Goal: Complete application form: Complete application form

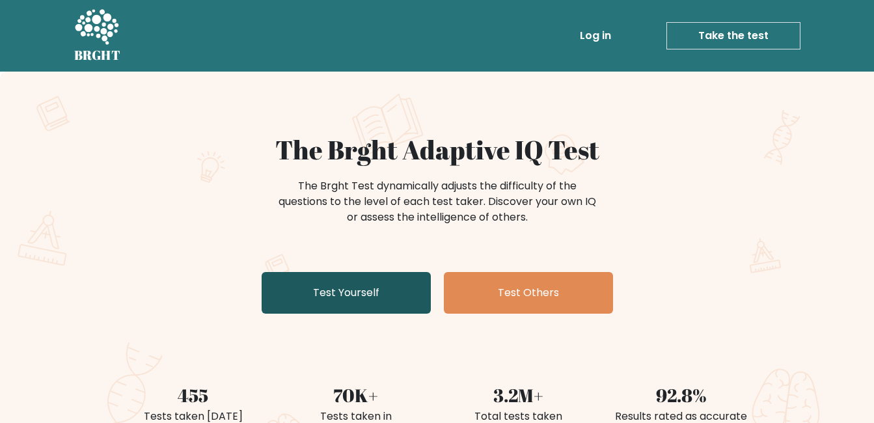
click at [347, 293] on link "Test Yourself" at bounding box center [346, 293] width 169 height 42
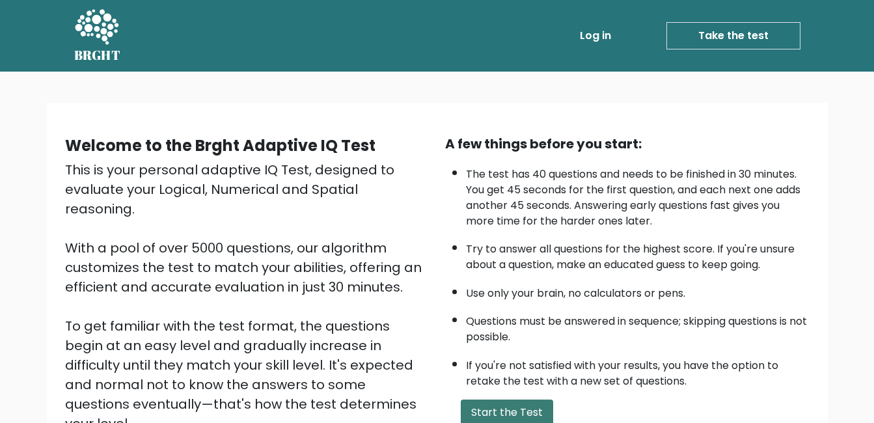
click at [497, 412] on button "Start the Test" at bounding box center [507, 413] width 92 height 26
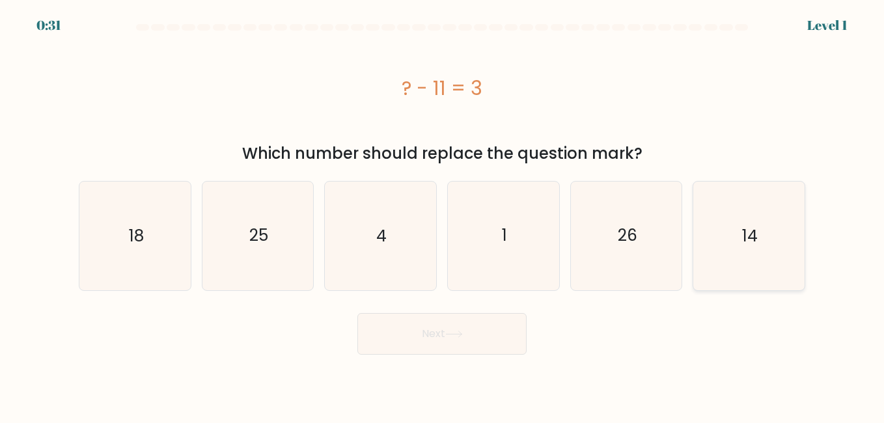
click at [778, 246] on icon "14" at bounding box center [748, 236] width 108 height 108
click at [443, 215] on input "f. 14" at bounding box center [442, 213] width 1 height 3
radio input "true"
click at [413, 334] on button "Next" at bounding box center [441, 334] width 169 height 42
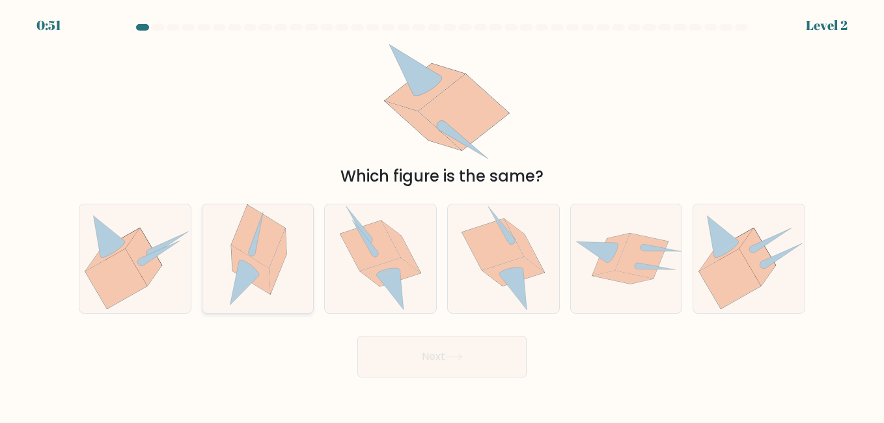
click at [241, 260] on icon at bounding box center [251, 269] width 39 height 49
click at [442, 215] on input "b." at bounding box center [442, 213] width 1 height 3
radio input "true"
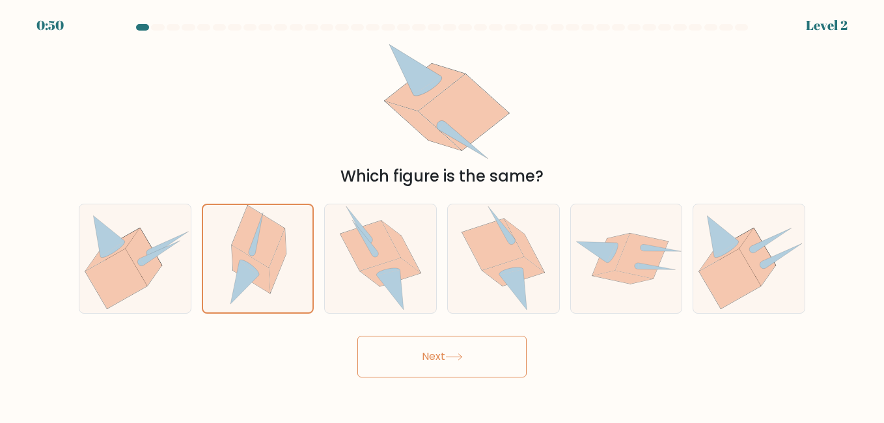
click at [416, 373] on button "Next" at bounding box center [441, 357] width 169 height 42
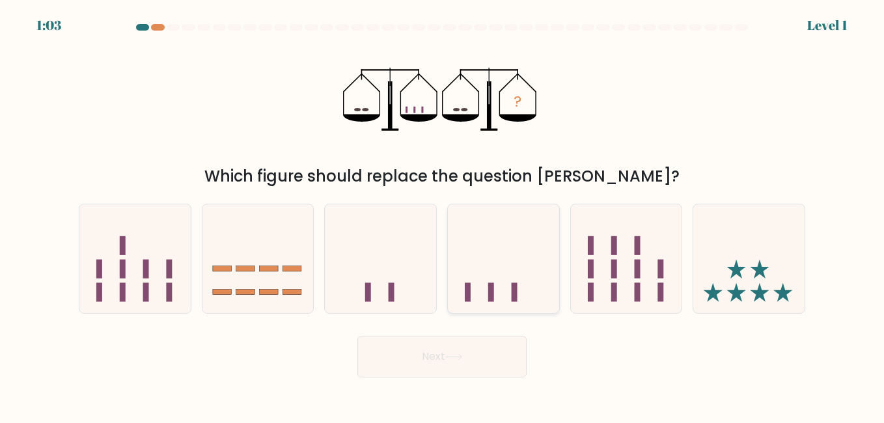
click at [502, 263] on icon at bounding box center [503, 259] width 111 height 92
click at [443, 215] on input "d." at bounding box center [442, 213] width 1 height 3
radio input "true"
click at [482, 371] on button "Next" at bounding box center [441, 357] width 169 height 42
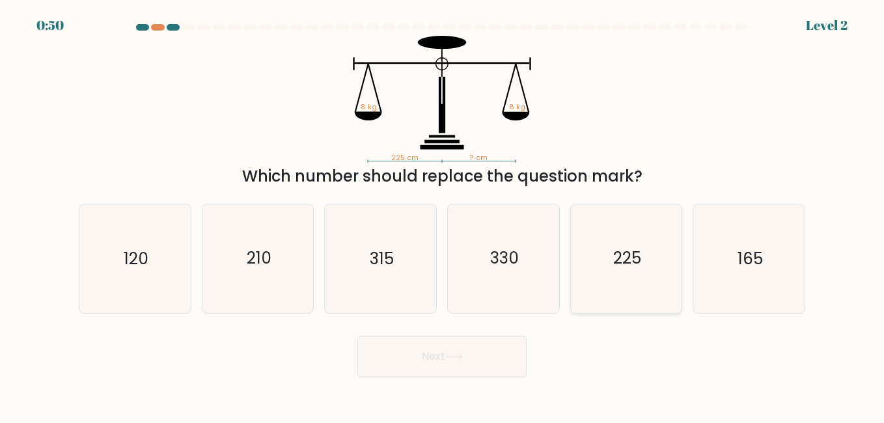
click at [600, 262] on icon "225" at bounding box center [626, 258] width 108 height 108
click at [443, 215] on input "e. 225" at bounding box center [442, 213] width 1 height 3
radio input "true"
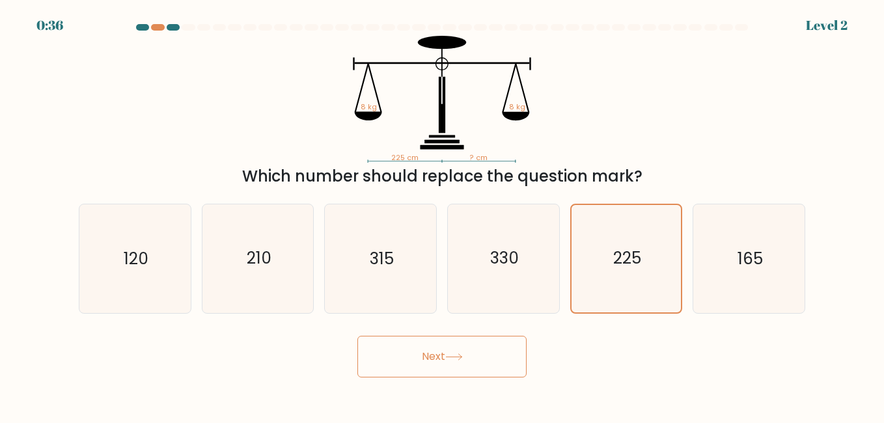
click at [437, 351] on button "Next" at bounding box center [441, 357] width 169 height 42
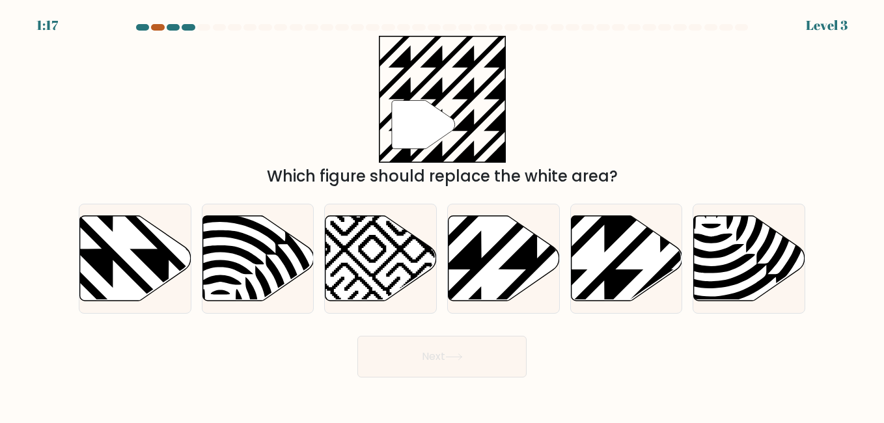
click at [159, 25] on div at bounding box center [157, 27] width 13 height 7
click at [157, 23] on div "1:13 Level 3" at bounding box center [442, 17] width 884 height 35
click at [514, 262] on icon at bounding box center [538, 214] width 224 height 224
click at [443, 215] on input "d." at bounding box center [442, 213] width 1 height 3
radio input "true"
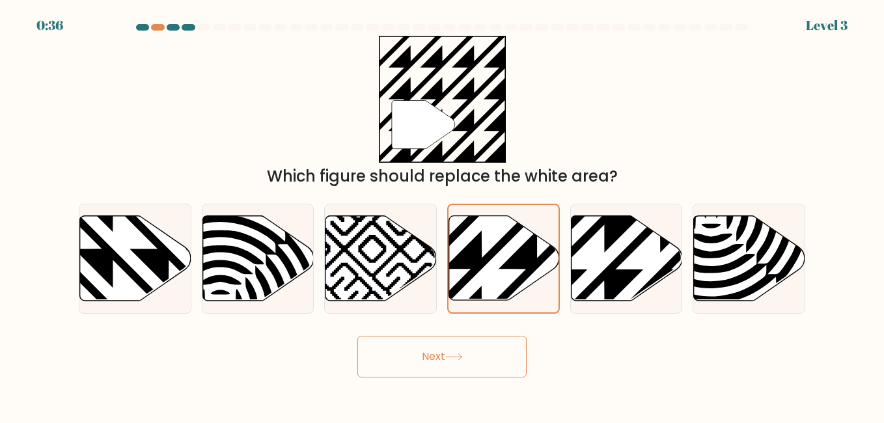
click at [469, 336] on button "Next" at bounding box center [441, 357] width 169 height 42
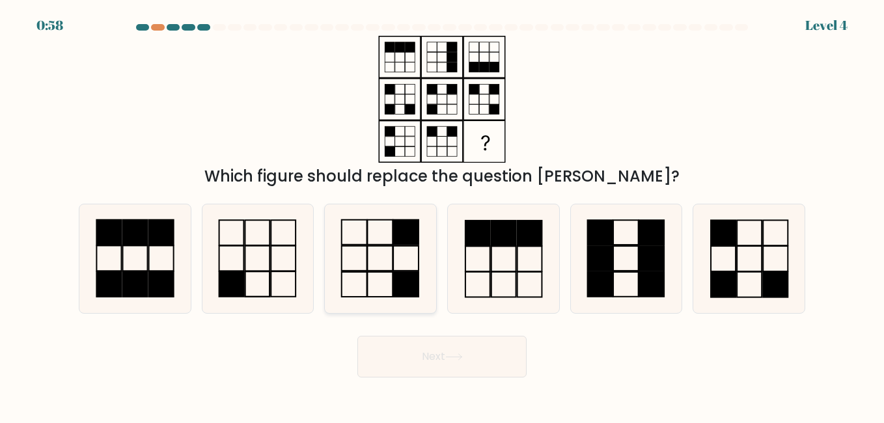
click at [383, 252] on icon at bounding box center [380, 258] width 108 height 108
click at [442, 215] on input "c." at bounding box center [442, 213] width 1 height 3
radio input "true"
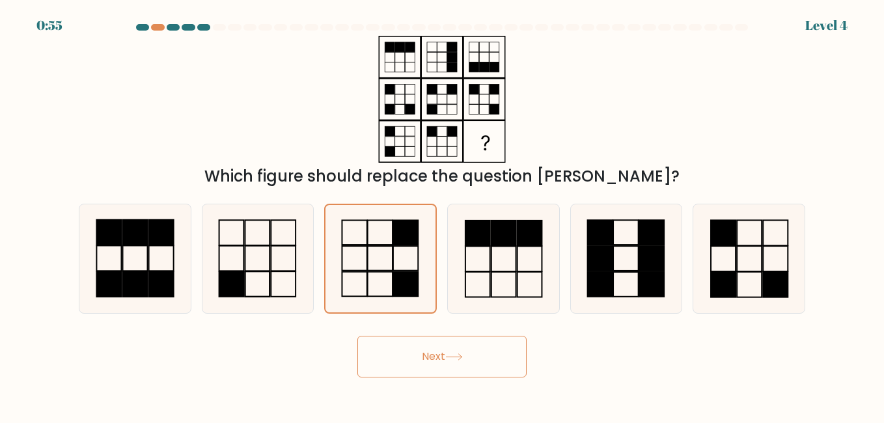
click at [444, 359] on button "Next" at bounding box center [441, 357] width 169 height 42
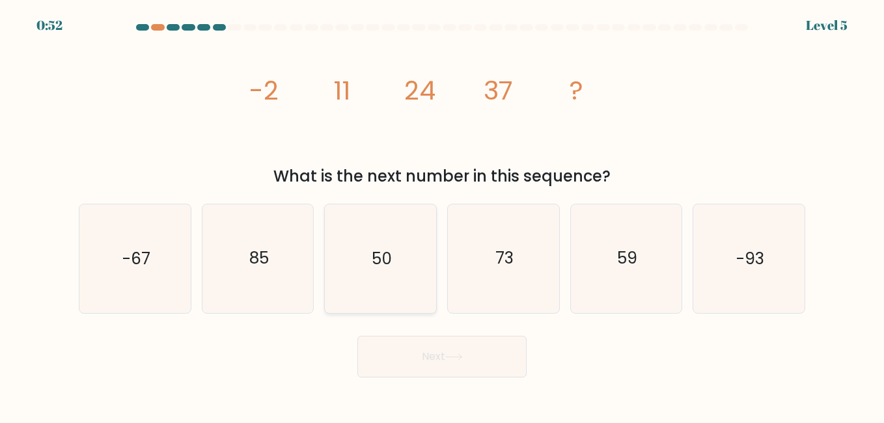
click at [390, 251] on text "50" at bounding box center [382, 258] width 20 height 23
click at [442, 215] on input "c. 50" at bounding box center [442, 213] width 1 height 3
radio input "true"
click at [441, 360] on button "Next" at bounding box center [441, 357] width 169 height 42
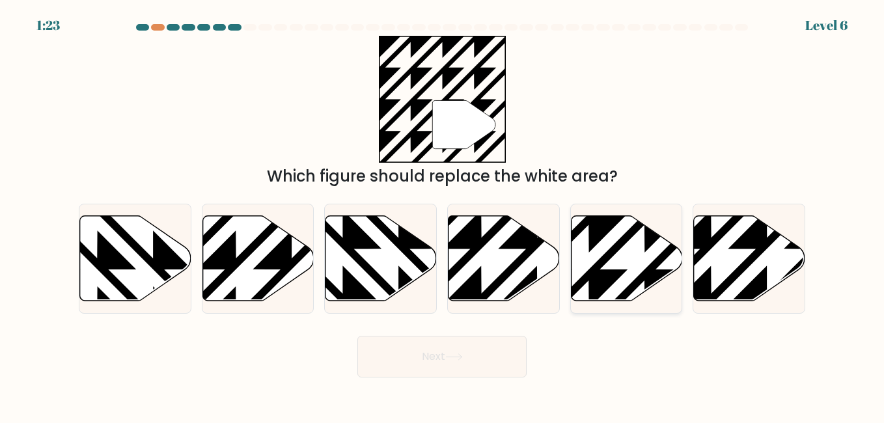
click at [647, 271] on icon at bounding box center [588, 214] width 224 height 224
click at [443, 215] on input "e." at bounding box center [442, 213] width 1 height 3
radio input "true"
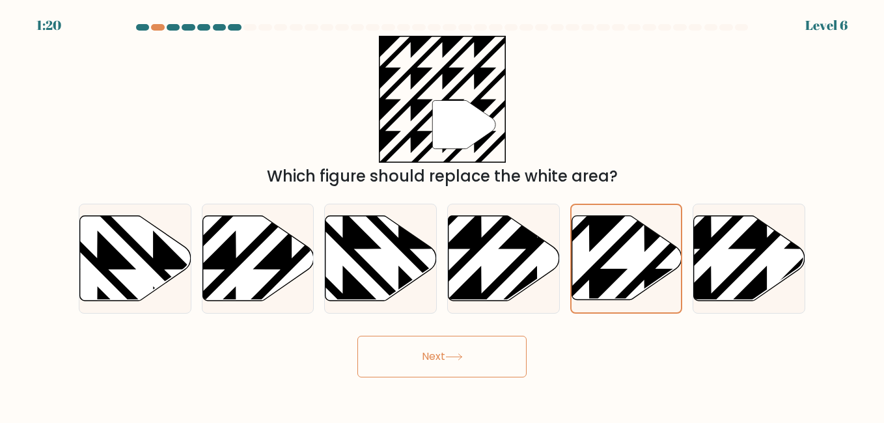
click at [461, 362] on button "Next" at bounding box center [441, 357] width 169 height 42
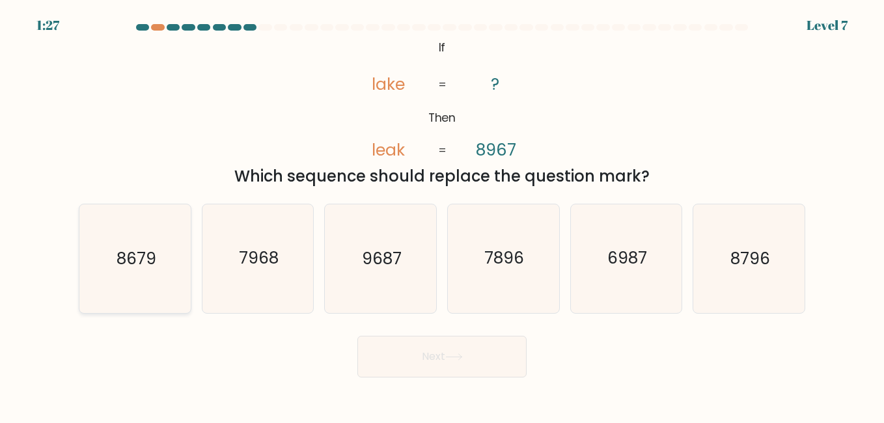
click at [130, 254] on text "8679" at bounding box center [136, 258] width 40 height 23
click at [442, 215] on input "a. 8679" at bounding box center [442, 213] width 1 height 3
radio input "true"
click at [485, 362] on button "Next" at bounding box center [441, 357] width 169 height 42
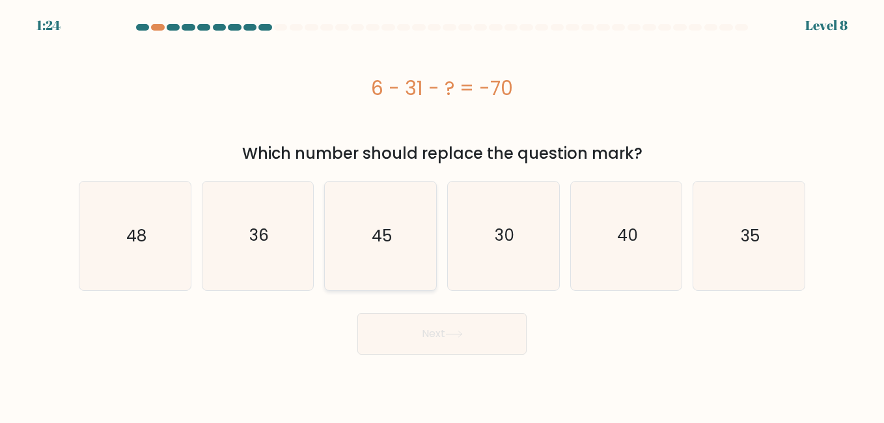
click at [396, 241] on icon "45" at bounding box center [380, 236] width 108 height 108
click at [442, 215] on input "c. 45" at bounding box center [442, 213] width 1 height 3
radio input "true"
click at [425, 333] on button "Next" at bounding box center [441, 334] width 169 height 42
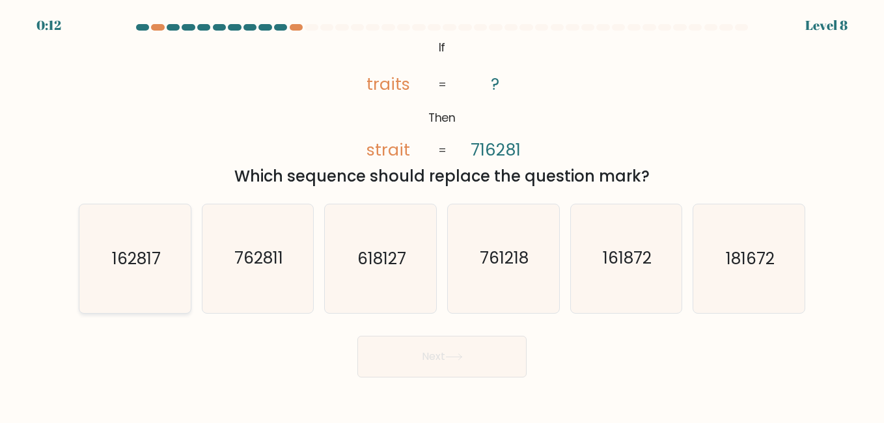
click at [169, 269] on icon "162817" at bounding box center [135, 258] width 108 height 108
click at [442, 215] on input "a. 162817" at bounding box center [442, 213] width 1 height 3
radio input "true"
click at [434, 362] on button "Next" at bounding box center [441, 357] width 169 height 42
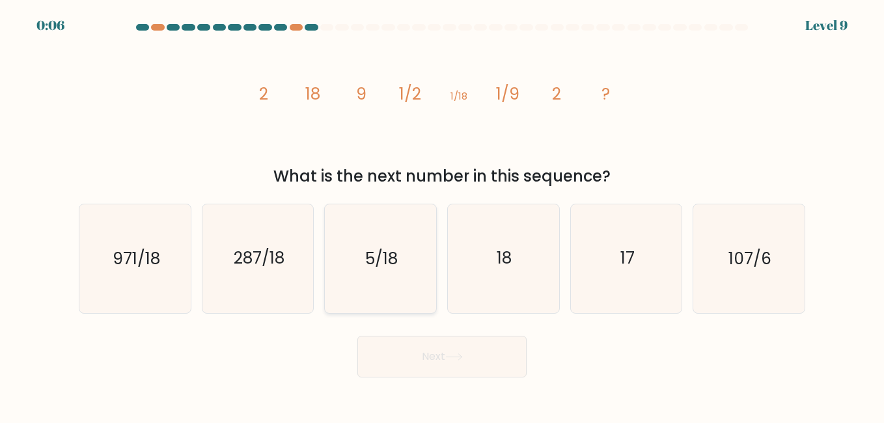
click at [383, 264] on text "5/18" at bounding box center [381, 258] width 33 height 23
click at [442, 215] on input "c. 5/18" at bounding box center [442, 213] width 1 height 3
radio input "true"
click at [407, 362] on button "Next" at bounding box center [441, 357] width 169 height 42
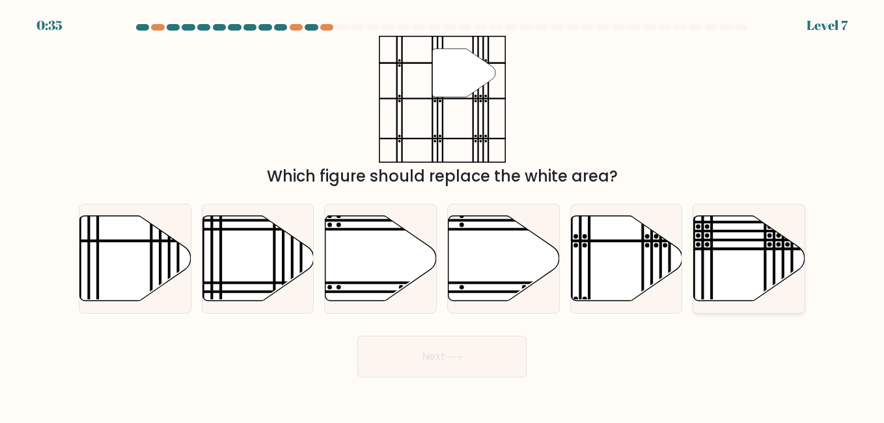
click at [719, 260] on icon at bounding box center [749, 257] width 111 height 85
click at [443, 215] on input "f." at bounding box center [442, 213] width 1 height 3
radio input "true"
click at [477, 357] on button "Next" at bounding box center [441, 357] width 169 height 42
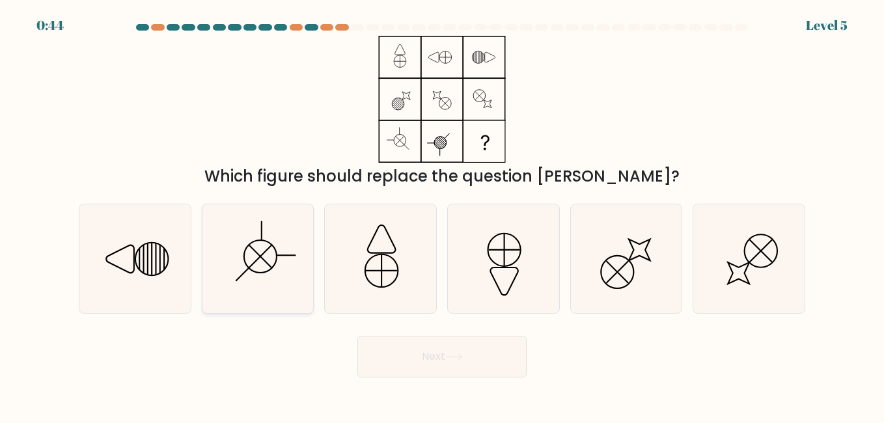
click at [266, 262] on line at bounding box center [260, 256] width 22 height 22
click at [442, 215] on input "b." at bounding box center [442, 213] width 1 height 3
radio input "true"
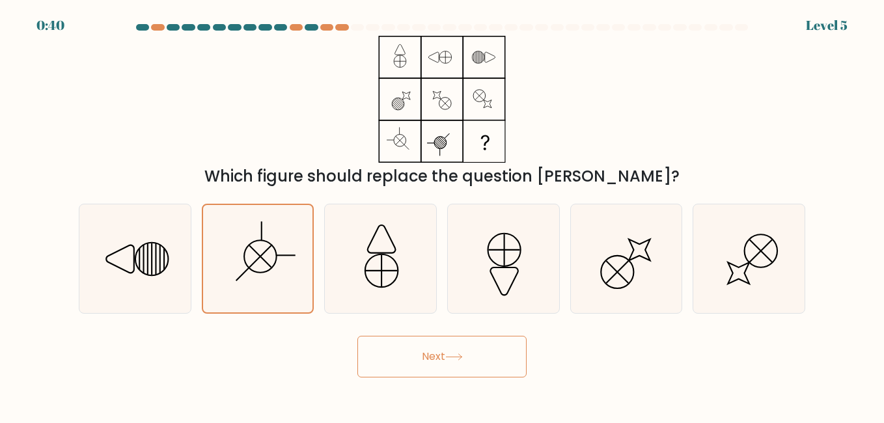
click at [420, 353] on button "Next" at bounding box center [441, 357] width 169 height 42
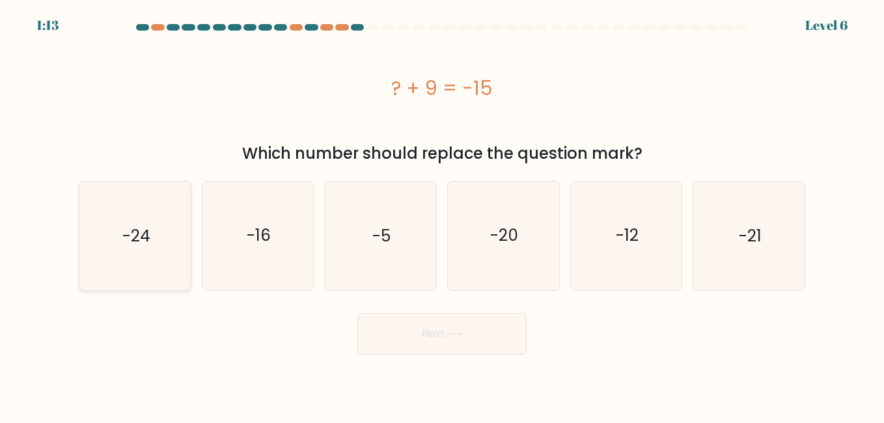
click at [172, 236] on icon "-24" at bounding box center [135, 236] width 108 height 108
click at [442, 215] on input "a. -24" at bounding box center [442, 213] width 1 height 3
radio input "true"
click at [408, 342] on button "Next" at bounding box center [441, 334] width 169 height 42
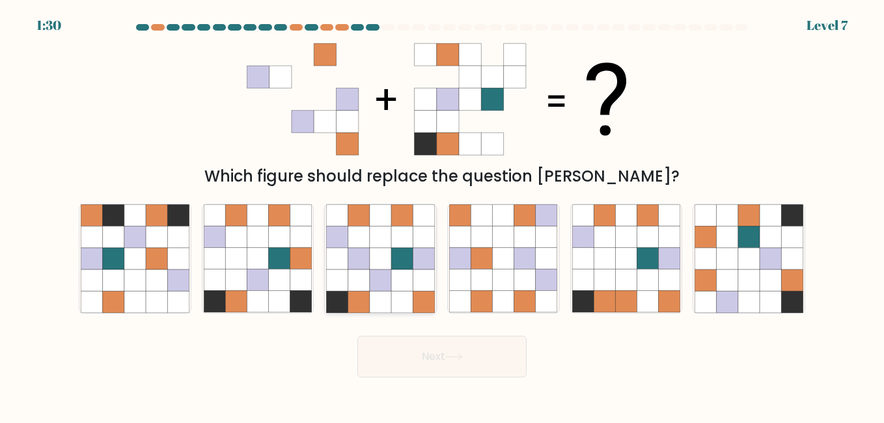
click at [407, 301] on icon at bounding box center [401, 301] width 21 height 21
click at [442, 215] on input "c." at bounding box center [442, 213] width 1 height 3
radio input "true"
click at [424, 365] on button "Next" at bounding box center [441, 357] width 169 height 42
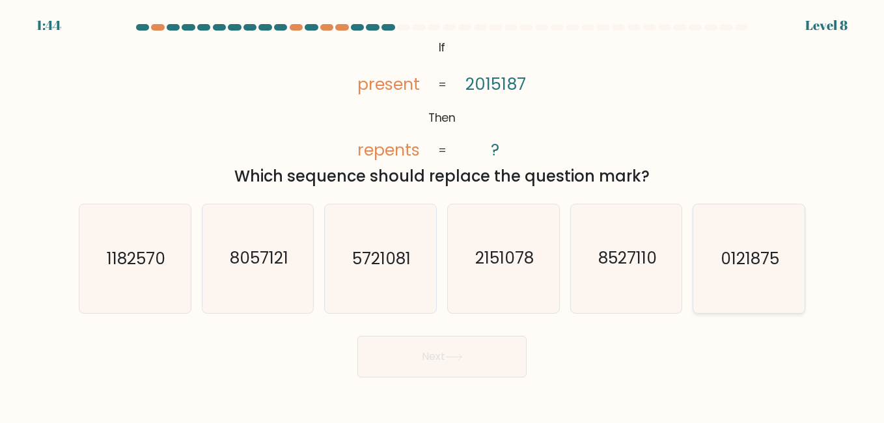
click at [733, 275] on icon "0121875" at bounding box center [748, 258] width 108 height 108
click at [443, 215] on input "f. 0121875" at bounding box center [442, 213] width 1 height 3
radio input "true"
click at [509, 348] on button "Next" at bounding box center [441, 357] width 169 height 42
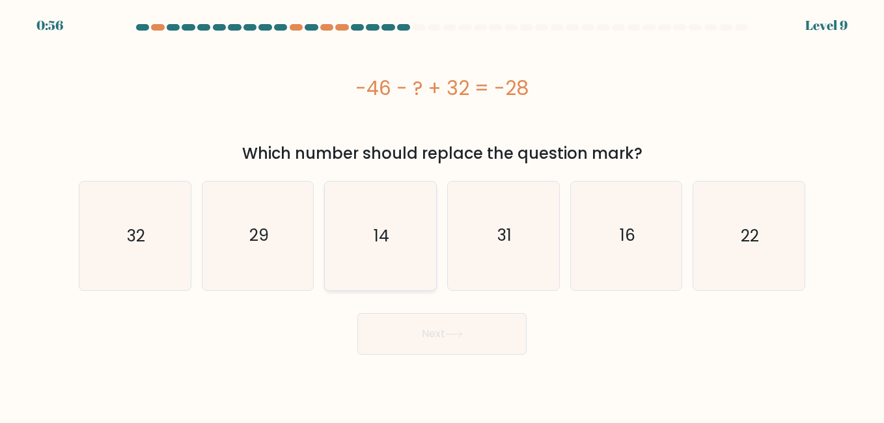
click at [372, 270] on icon "14" at bounding box center [380, 236] width 108 height 108
click at [442, 215] on input "c. 14" at bounding box center [442, 213] width 1 height 3
radio input "true"
click at [485, 341] on button "Next" at bounding box center [441, 334] width 169 height 42
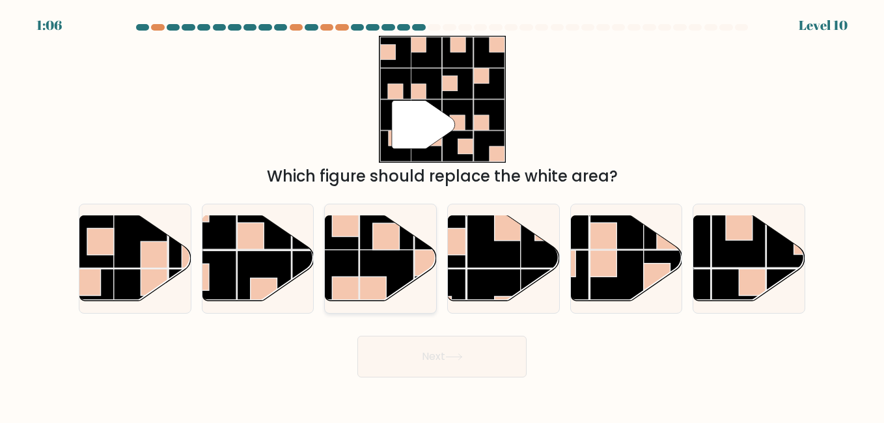
click at [368, 279] on rect at bounding box center [373, 290] width 27 height 27
click at [442, 215] on input "c." at bounding box center [442, 213] width 1 height 3
radio input "true"
click at [398, 353] on button "Next" at bounding box center [441, 357] width 169 height 42
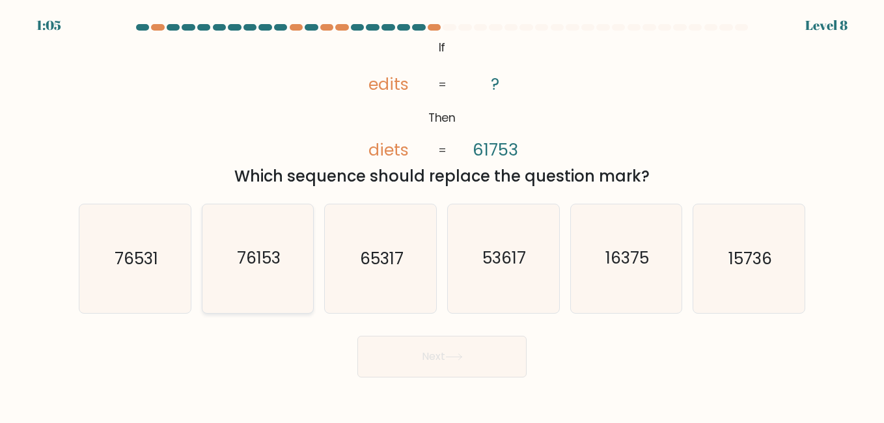
click at [303, 284] on icon "76153" at bounding box center [258, 258] width 108 height 108
click at [442, 215] on input "b. 76153" at bounding box center [442, 213] width 1 height 3
radio input "true"
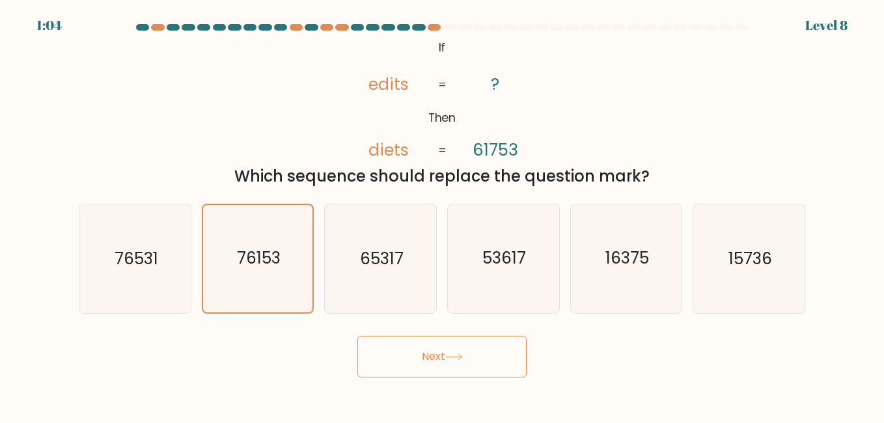
click at [414, 372] on button "Next" at bounding box center [441, 357] width 169 height 42
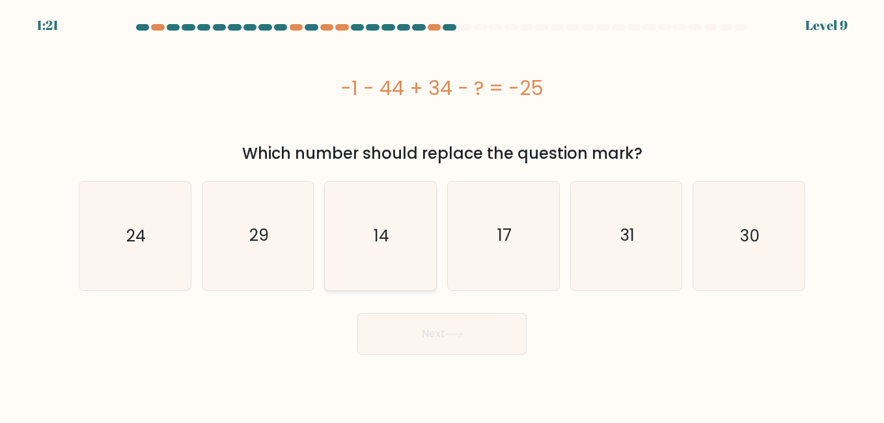
drag, startPoint x: 416, startPoint y: 253, endPoint x: 415, endPoint y: 264, distance: 11.1
click at [415, 253] on icon "14" at bounding box center [380, 236] width 108 height 108
click at [442, 215] on input "c. 14" at bounding box center [442, 213] width 1 height 3
radio input "true"
click at [409, 336] on button "Next" at bounding box center [441, 334] width 169 height 42
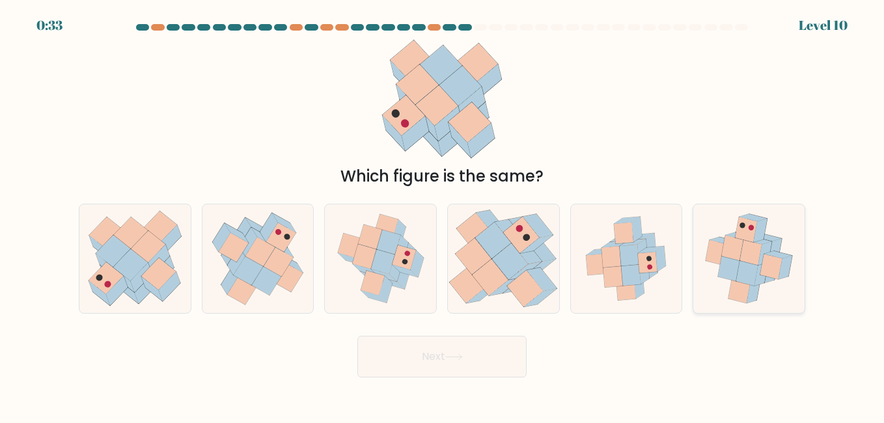
click at [784, 283] on icon at bounding box center [748, 258] width 101 height 108
click at [443, 215] on input "f." at bounding box center [442, 213] width 1 height 3
radio input "true"
click at [374, 355] on button "Next" at bounding box center [441, 357] width 169 height 42
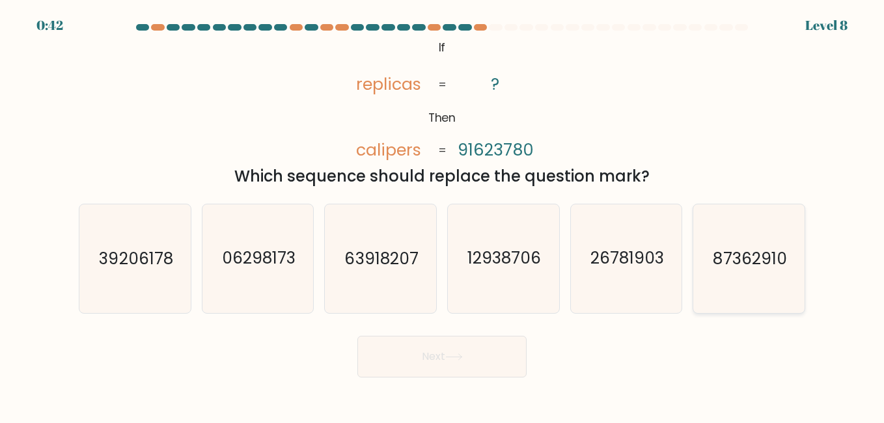
click at [741, 267] on text "87362910" at bounding box center [750, 258] width 74 height 23
click at [443, 215] on input "f. 87362910" at bounding box center [442, 213] width 1 height 3
radio input "true"
click at [467, 346] on button "Next" at bounding box center [441, 357] width 169 height 42
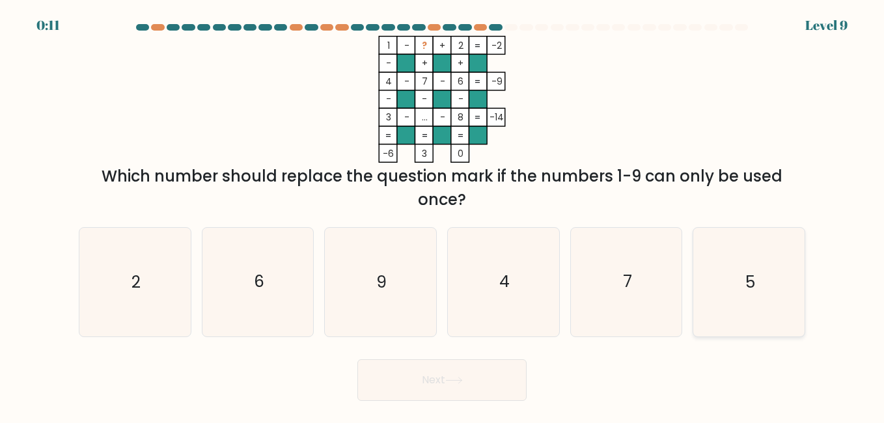
click at [749, 297] on icon "5" at bounding box center [748, 282] width 108 height 108
click at [443, 215] on input "f. 5" at bounding box center [442, 213] width 1 height 3
radio input "true"
click at [491, 390] on button "Next" at bounding box center [441, 380] width 169 height 42
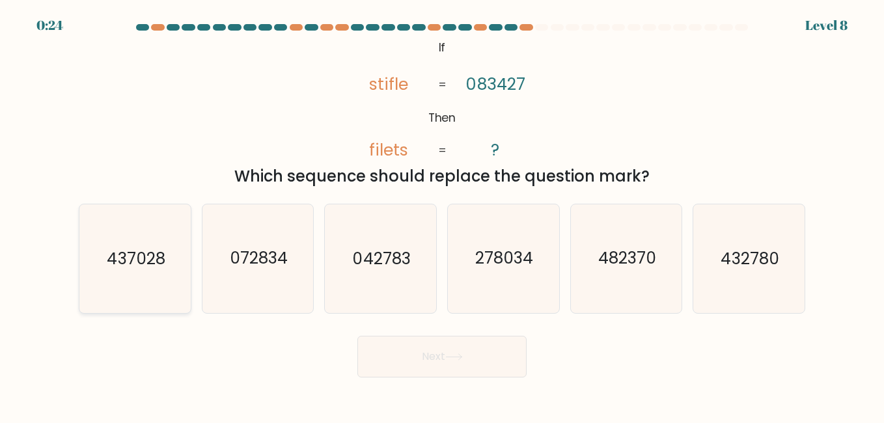
click at [101, 292] on icon "437028" at bounding box center [135, 258] width 108 height 108
click at [442, 215] on input "a. 437028" at bounding box center [442, 213] width 1 height 3
radio input "true"
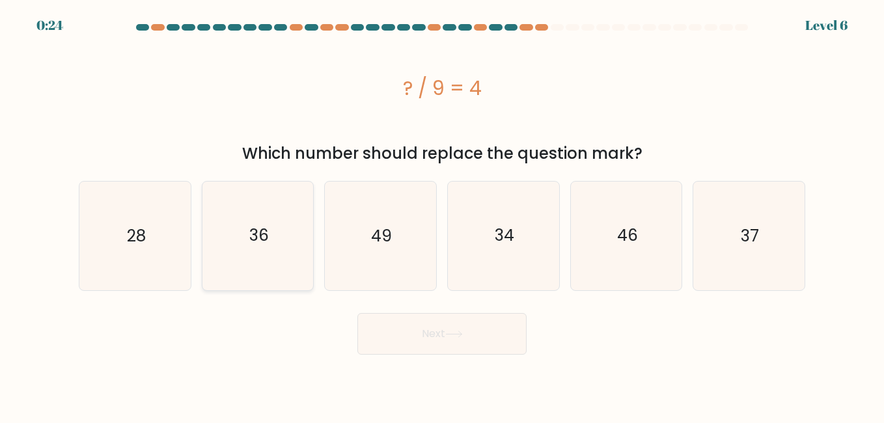
click at [262, 217] on icon "36" at bounding box center [258, 236] width 108 height 108
click at [442, 215] on input "b. 36" at bounding box center [442, 213] width 1 height 3
radio input "true"
click at [505, 346] on button "Next" at bounding box center [441, 334] width 169 height 42
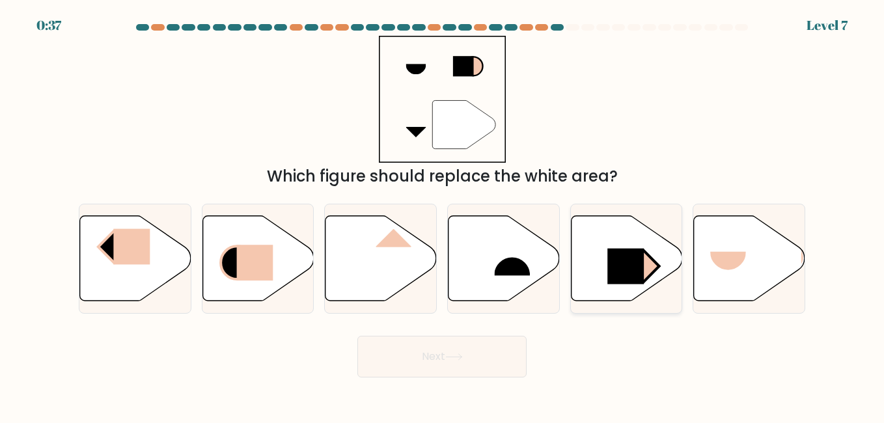
click at [631, 249] on rect at bounding box center [625, 267] width 36 height 36
click at [443, 215] on input "e." at bounding box center [442, 213] width 1 height 3
radio input "true"
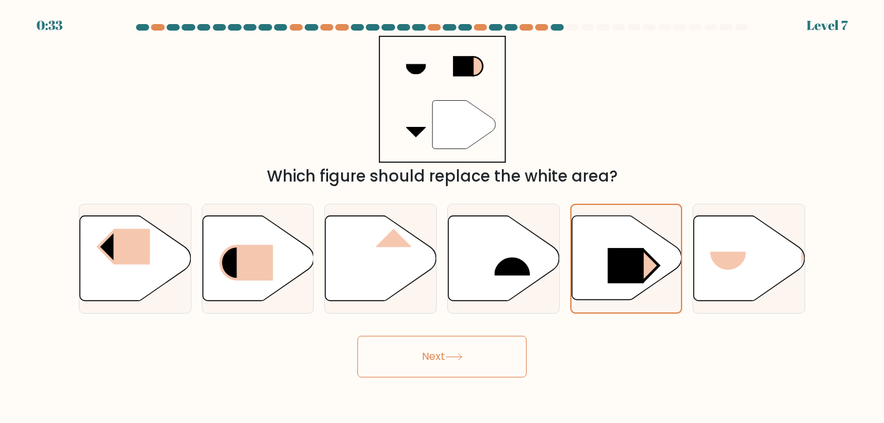
click at [446, 363] on button "Next" at bounding box center [441, 357] width 169 height 42
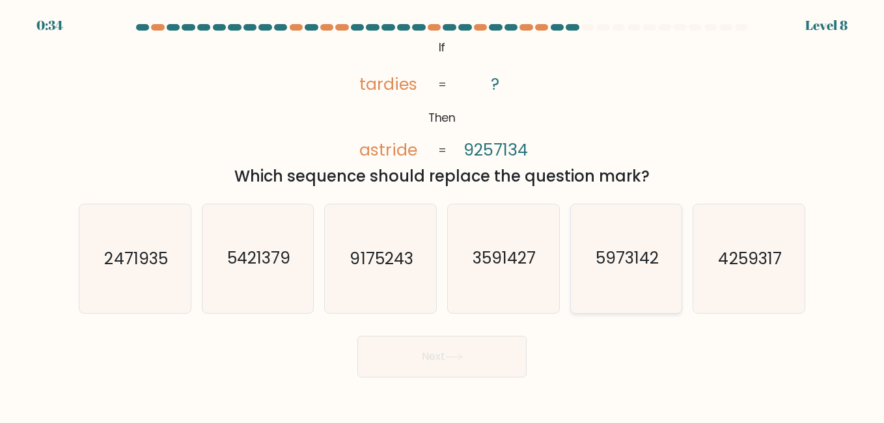
click at [652, 286] on icon "5973142" at bounding box center [626, 258] width 108 height 108
click at [443, 215] on input "e. 5973142" at bounding box center [442, 213] width 1 height 3
radio input "true"
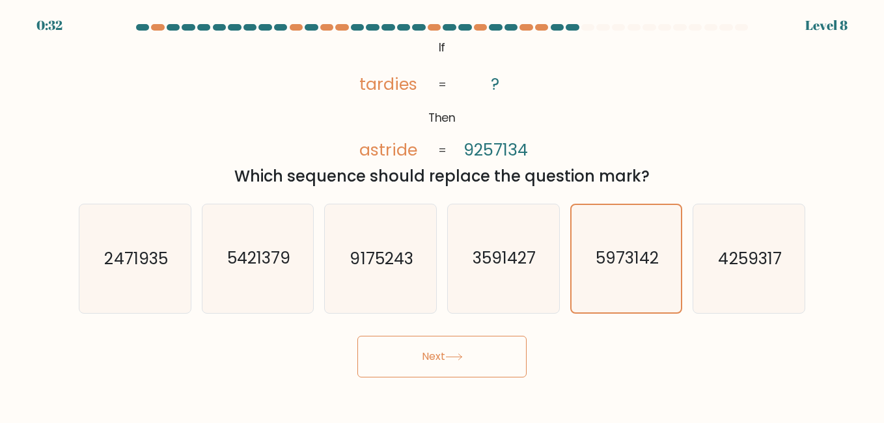
click at [459, 344] on button "Next" at bounding box center [441, 357] width 169 height 42
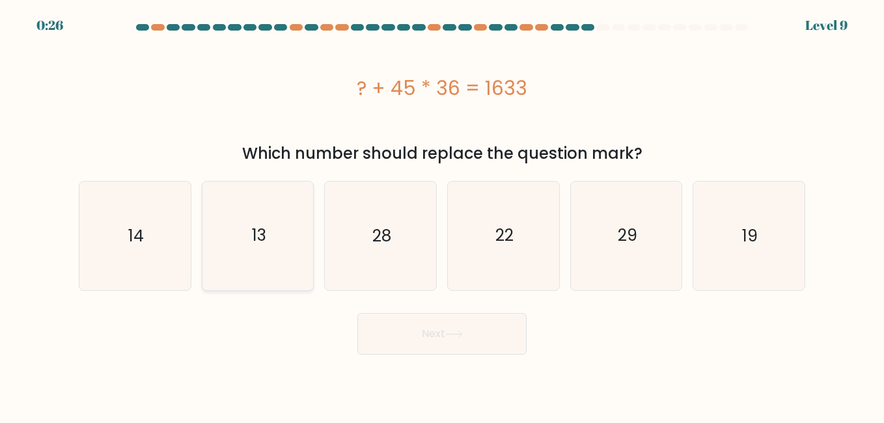
click at [221, 235] on icon "13" at bounding box center [258, 236] width 108 height 108
click at [442, 215] on input "b. 13" at bounding box center [442, 213] width 1 height 3
radio input "true"
click at [394, 329] on button "Next" at bounding box center [441, 334] width 169 height 42
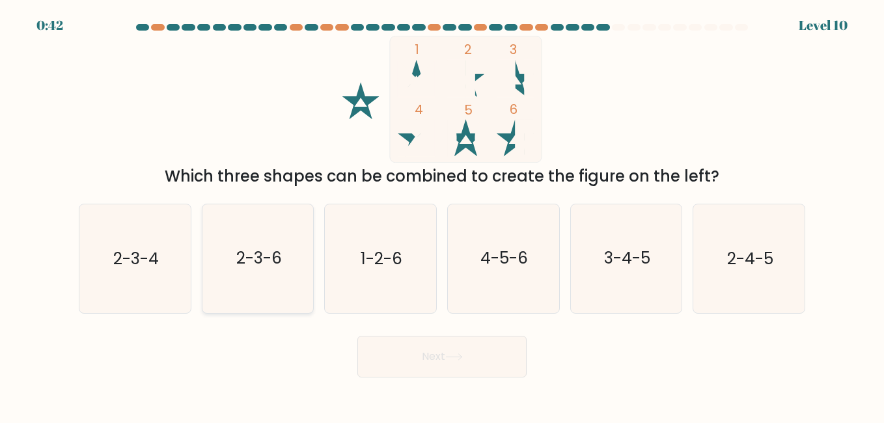
click at [264, 265] on text "2-3-6" at bounding box center [259, 258] width 46 height 23
click at [442, 215] on input "b. 2-3-6" at bounding box center [442, 213] width 1 height 3
radio input "true"
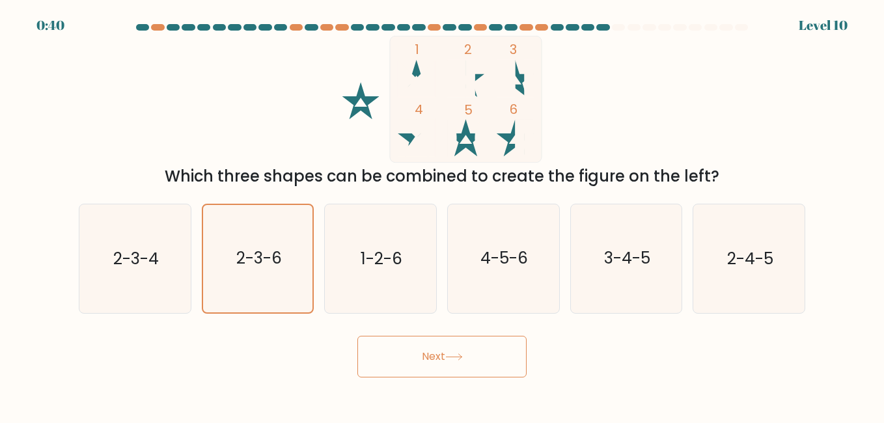
click at [383, 357] on button "Next" at bounding box center [441, 357] width 169 height 42
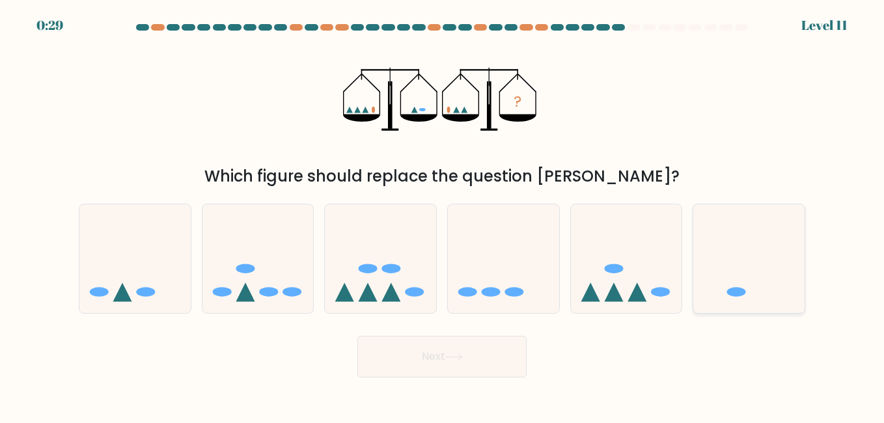
click at [767, 247] on icon at bounding box center [748, 259] width 111 height 92
click at [443, 215] on input "f." at bounding box center [442, 213] width 1 height 3
radio input "true"
click at [475, 361] on button "Next" at bounding box center [441, 357] width 169 height 42
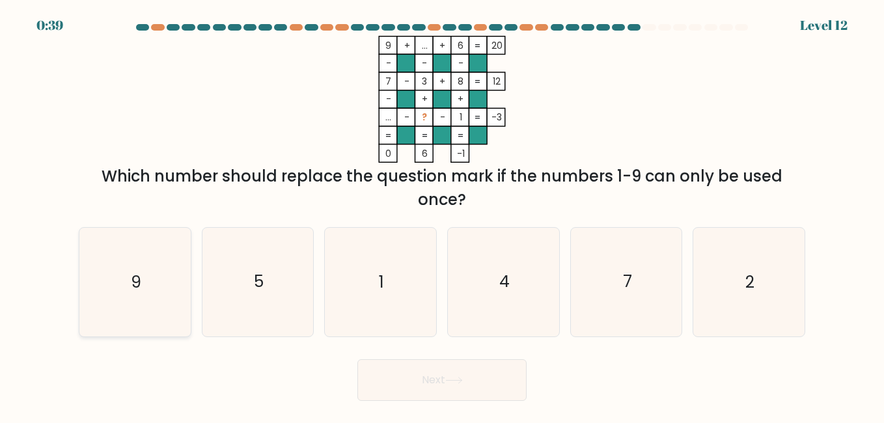
click at [161, 264] on icon "9" at bounding box center [135, 282] width 108 height 108
click at [442, 215] on input "a. 9" at bounding box center [442, 213] width 1 height 3
radio input "true"
click at [476, 388] on button "Next" at bounding box center [441, 380] width 169 height 42
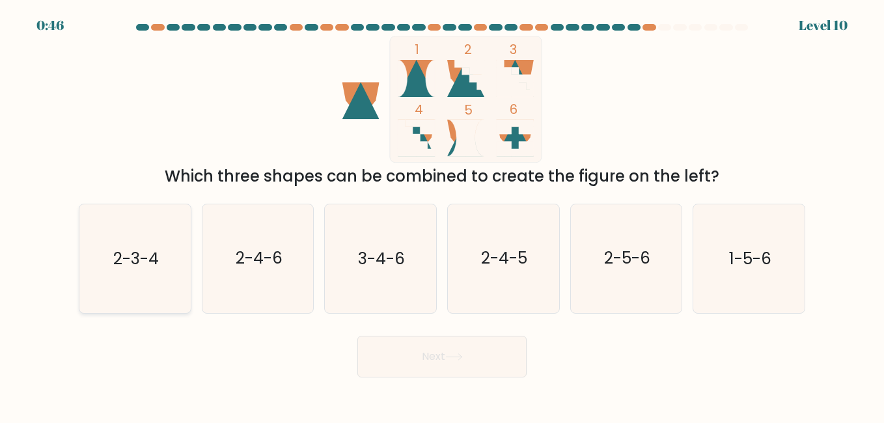
click at [117, 277] on icon "2-3-4" at bounding box center [135, 258] width 108 height 108
click at [442, 215] on input "a. 2-3-4" at bounding box center [442, 213] width 1 height 3
radio input "true"
click at [403, 364] on button "Next" at bounding box center [441, 357] width 169 height 42
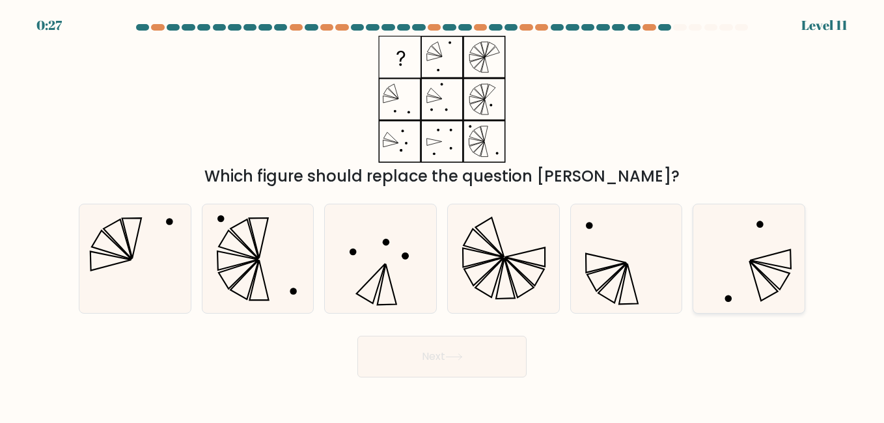
click at [729, 295] on icon at bounding box center [748, 258] width 108 height 108
click at [443, 215] on input "f." at bounding box center [442, 213] width 1 height 3
radio input "true"
click at [413, 342] on button "Next" at bounding box center [441, 357] width 169 height 42
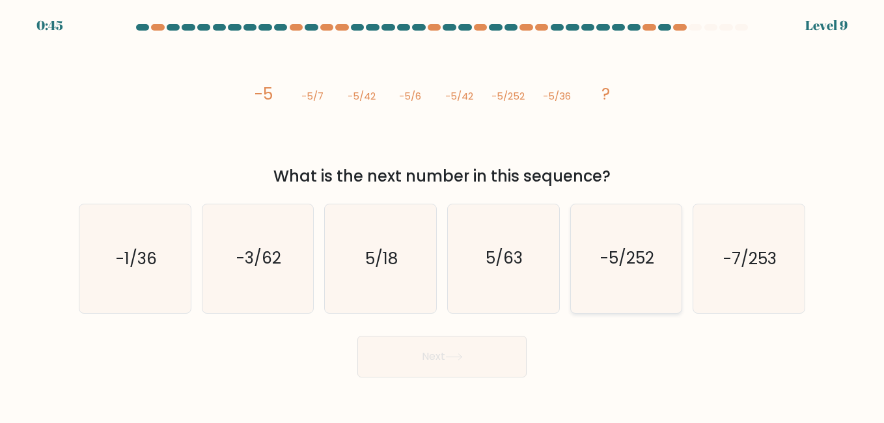
click at [634, 269] on text "-5/252" at bounding box center [627, 258] width 54 height 23
click at [443, 215] on input "e. -5/252" at bounding box center [442, 213] width 1 height 3
radio input "true"
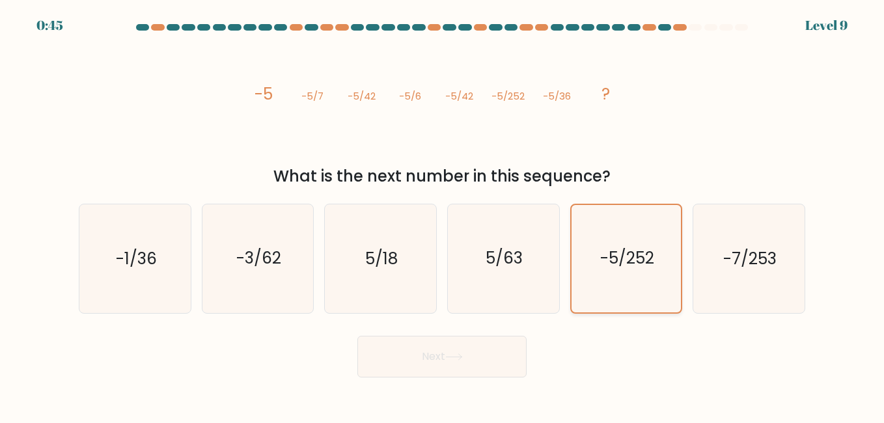
click at [610, 243] on icon "-5/252" at bounding box center [626, 258] width 107 height 107
click at [443, 215] on input "e. -5/252" at bounding box center [442, 213] width 1 height 3
click at [510, 359] on button "Next" at bounding box center [441, 357] width 169 height 42
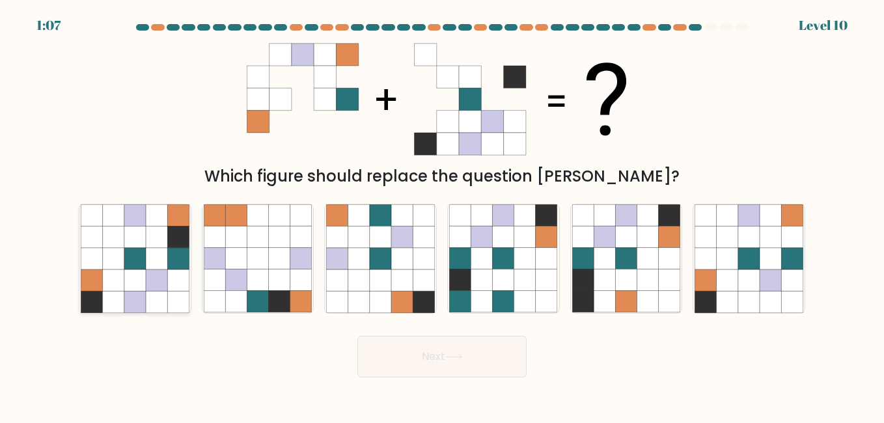
click at [171, 273] on icon at bounding box center [177, 279] width 21 height 21
click at [442, 215] on input "a." at bounding box center [442, 213] width 1 height 3
radio input "true"
click at [491, 353] on button "Next" at bounding box center [441, 357] width 169 height 42
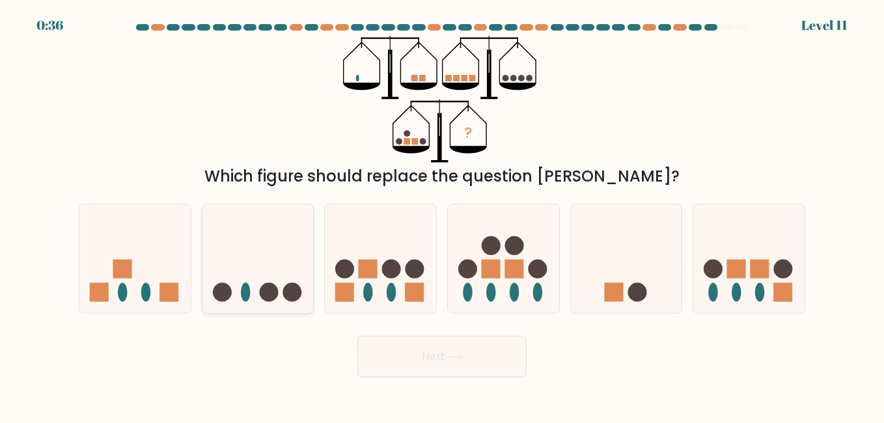
click at [292, 286] on circle at bounding box center [291, 291] width 19 height 19
click at [442, 215] on input "b." at bounding box center [442, 213] width 1 height 3
radio input "true"
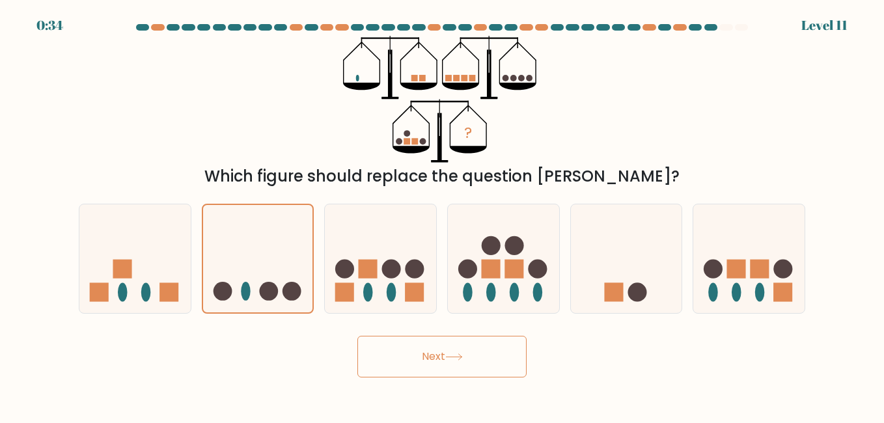
click at [397, 342] on button "Next" at bounding box center [441, 357] width 169 height 42
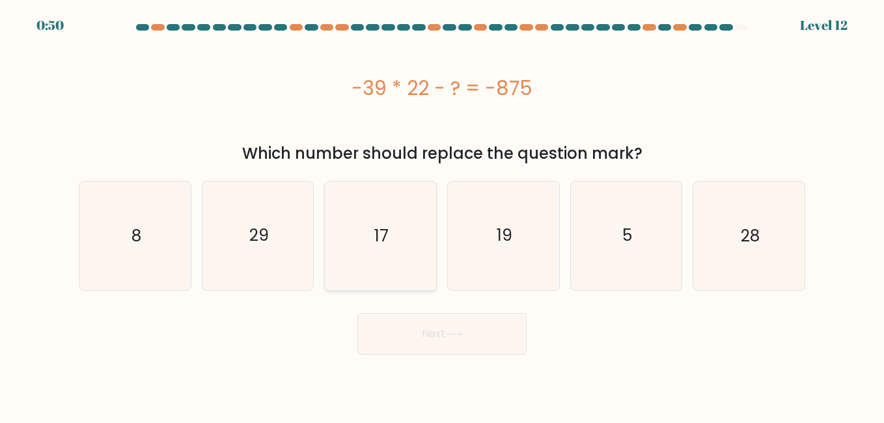
click at [360, 249] on icon "17" at bounding box center [380, 236] width 108 height 108
click at [442, 215] on input "c. 17" at bounding box center [442, 213] width 1 height 3
radio input "true"
click at [443, 341] on button "Next" at bounding box center [441, 334] width 169 height 42
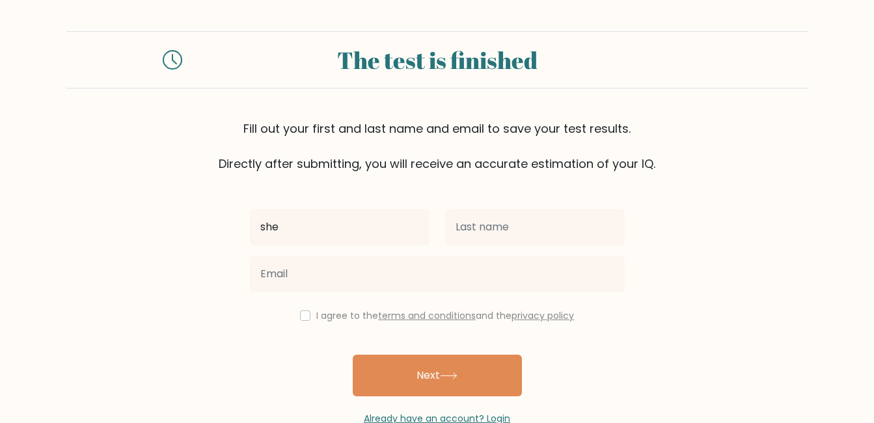
type input "sheidu"
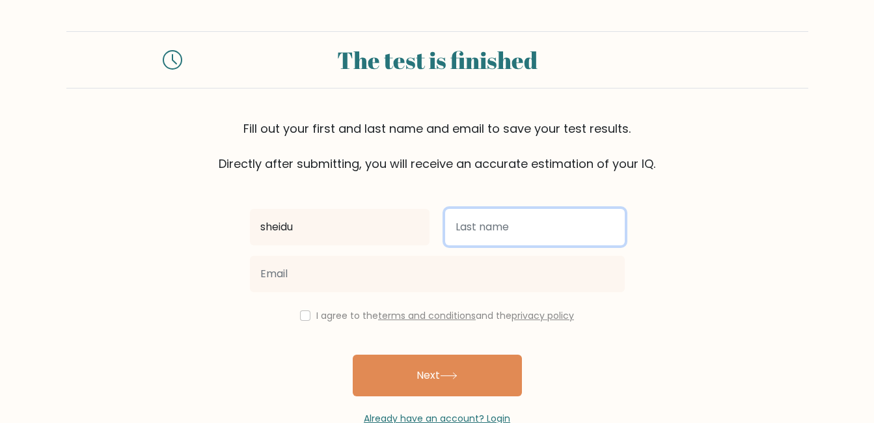
type input "itopa"
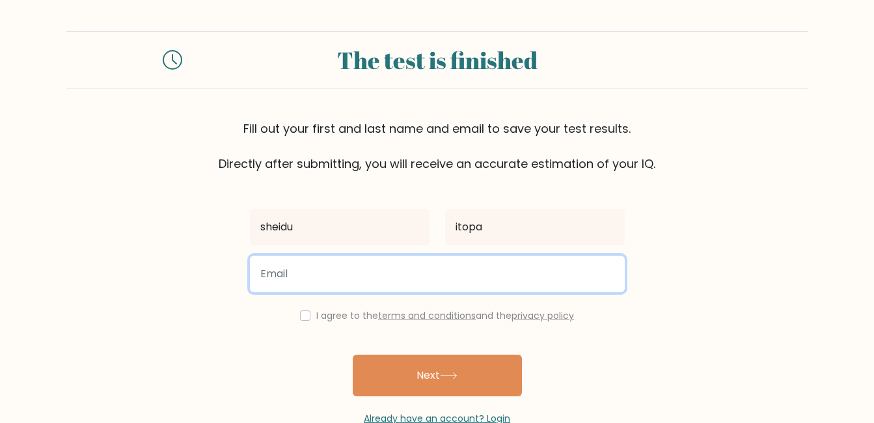
type input "[EMAIL_ADDRESS][DOMAIN_NAME]"
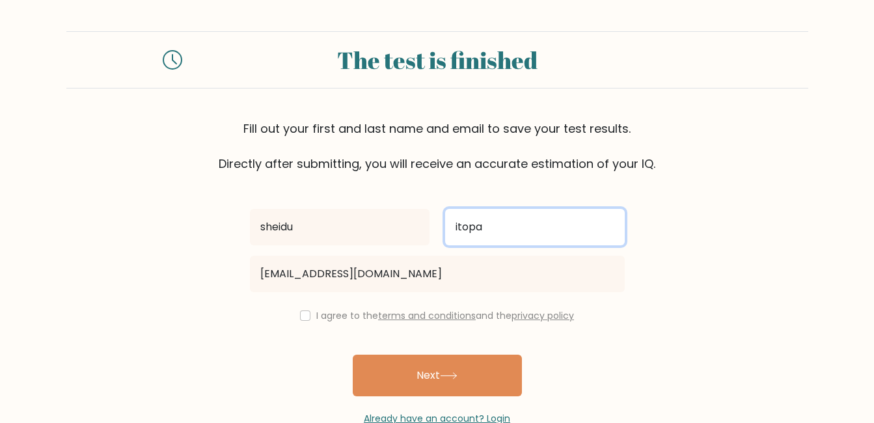
click at [508, 227] on input "itopa" at bounding box center [535, 227] width 180 height 36
type input "itopa k."
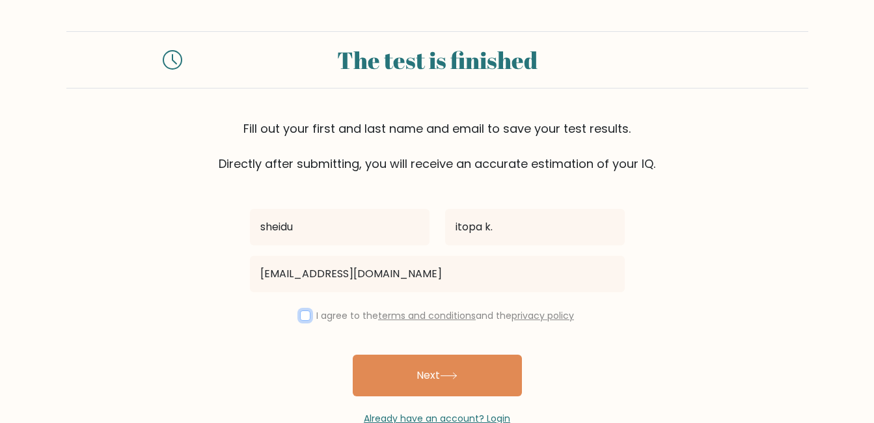
click at [300, 315] on input "checkbox" at bounding box center [305, 315] width 10 height 10
checkbox input "true"
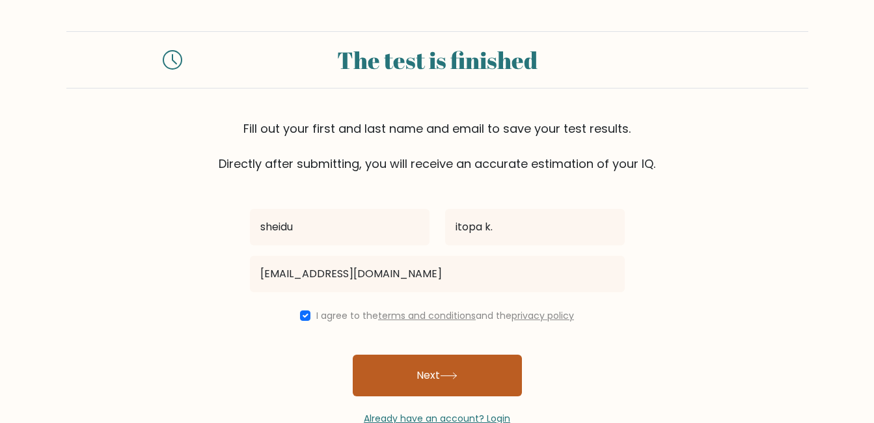
click at [380, 374] on button "Next" at bounding box center [437, 376] width 169 height 42
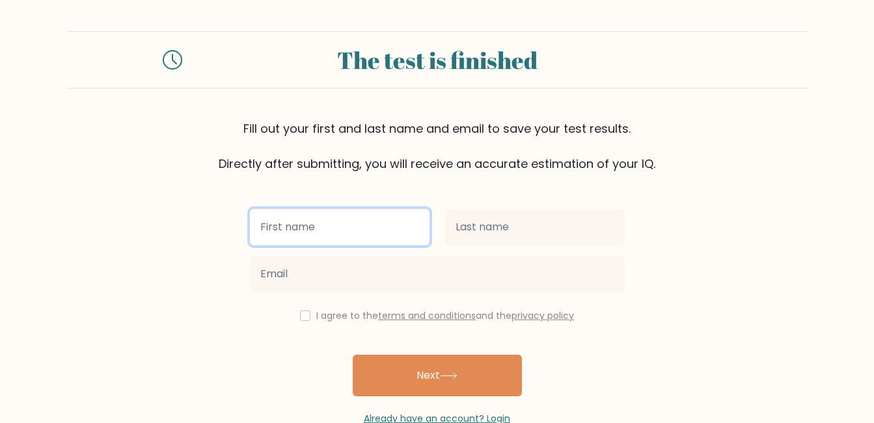
click at [275, 230] on input "text" at bounding box center [340, 227] width 180 height 36
type input "sheidu"
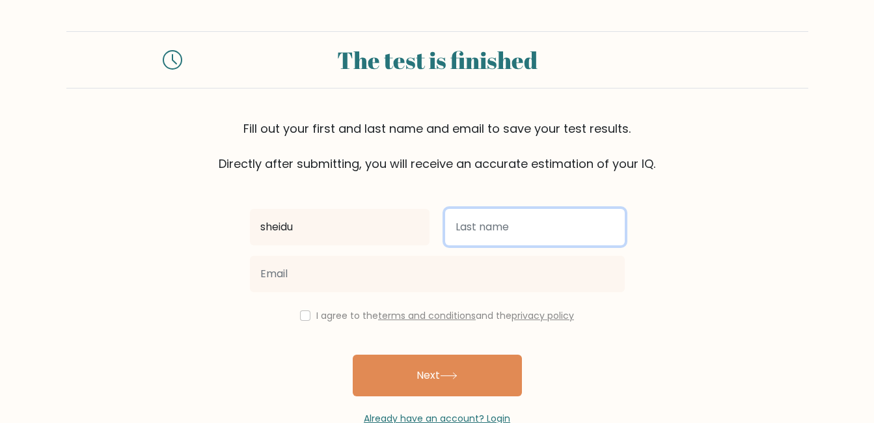
type input "itopa k."
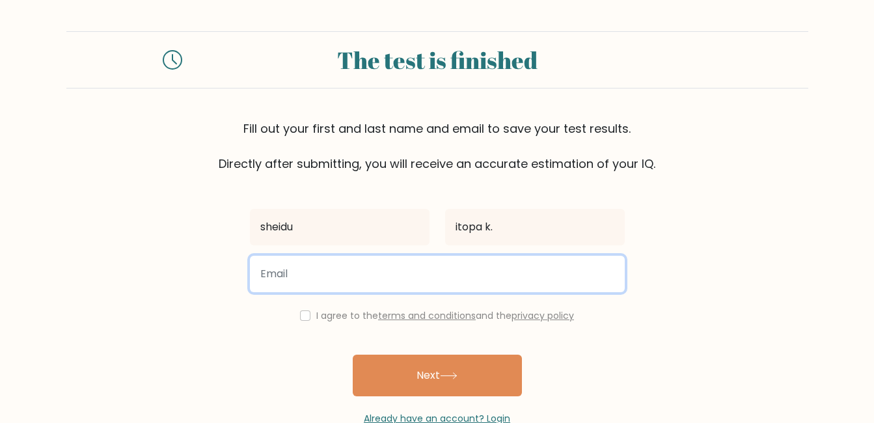
type input "[EMAIL_ADDRESS][DOMAIN_NAME]"
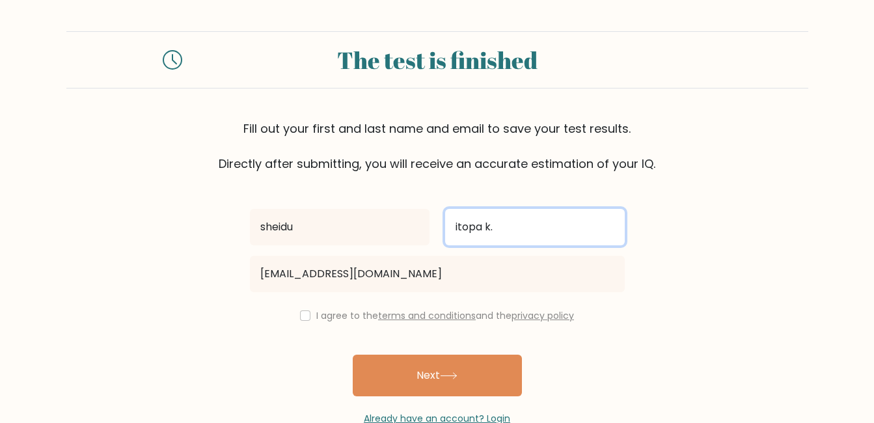
click at [452, 224] on input "itopa k." at bounding box center [535, 227] width 180 height 36
type input "[PERSON_NAME]"
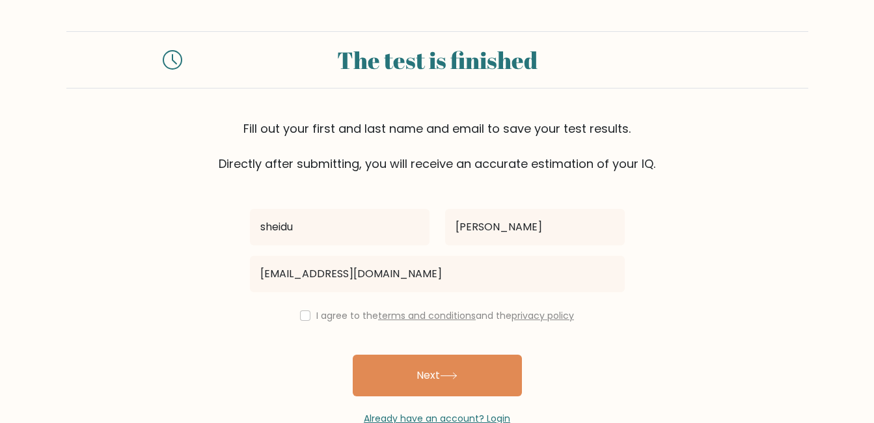
click at [440, 381] on button "Next" at bounding box center [437, 376] width 169 height 42
click at [300, 318] on input "checkbox" at bounding box center [305, 315] width 10 height 10
checkbox input "true"
click at [381, 367] on button "Next" at bounding box center [437, 376] width 169 height 42
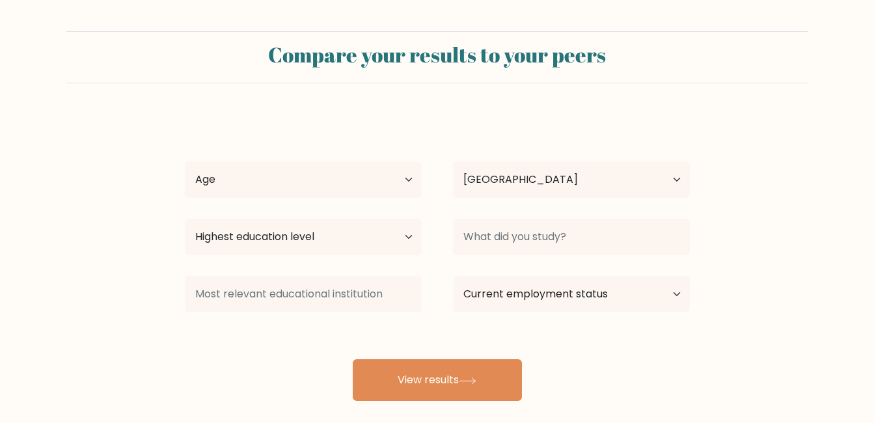
select select "NG"
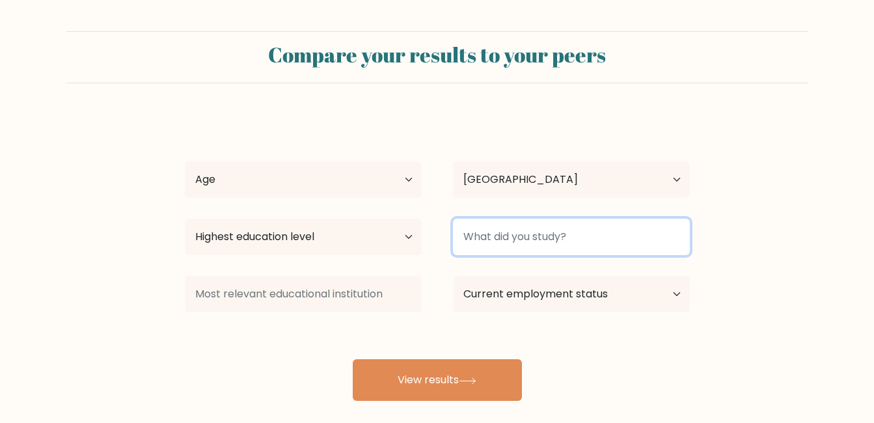
click at [560, 239] on input at bounding box center [571, 237] width 237 height 36
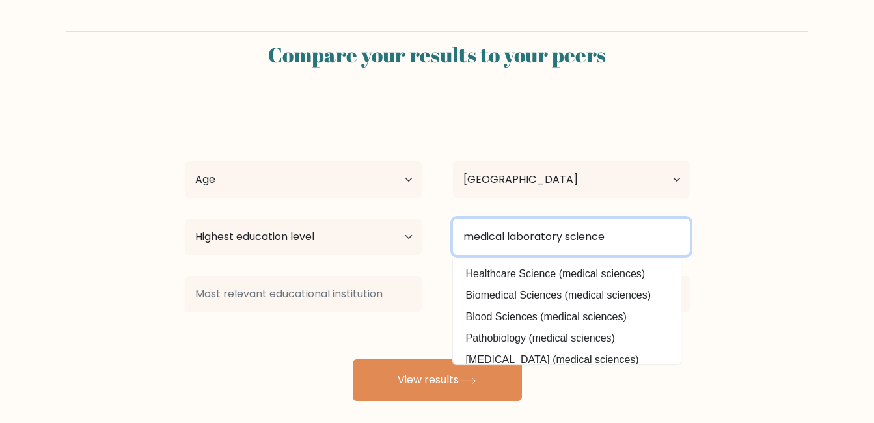
type input "medical laboratory science"
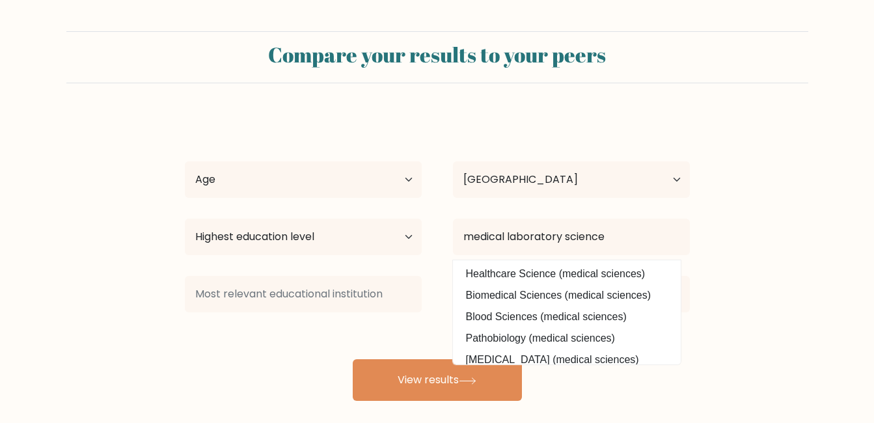
click at [768, 279] on form "Compare your results to your peers sheidu daniel itopa k. Age Under 18 years ol…" at bounding box center [437, 216] width 874 height 370
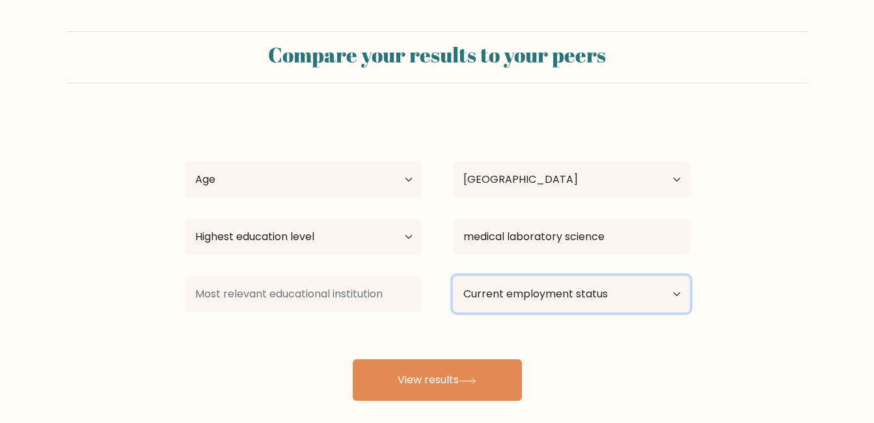
drag, startPoint x: 622, startPoint y: 299, endPoint x: 487, endPoint y: 109, distance: 233.5
click at [622, 299] on select "Current employment status Employed Student Retired Other / prefer not to answer" at bounding box center [571, 294] width 237 height 36
click at [509, 386] on button "View results" at bounding box center [437, 380] width 169 height 42
click at [411, 380] on button "View results" at bounding box center [437, 380] width 169 height 42
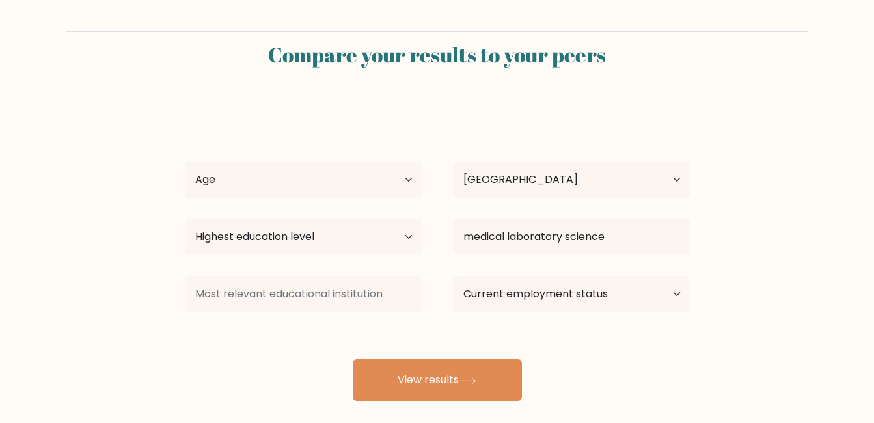
click at [424, 383] on button "View results" at bounding box center [437, 380] width 169 height 42
click at [427, 381] on button "View results" at bounding box center [437, 380] width 169 height 42
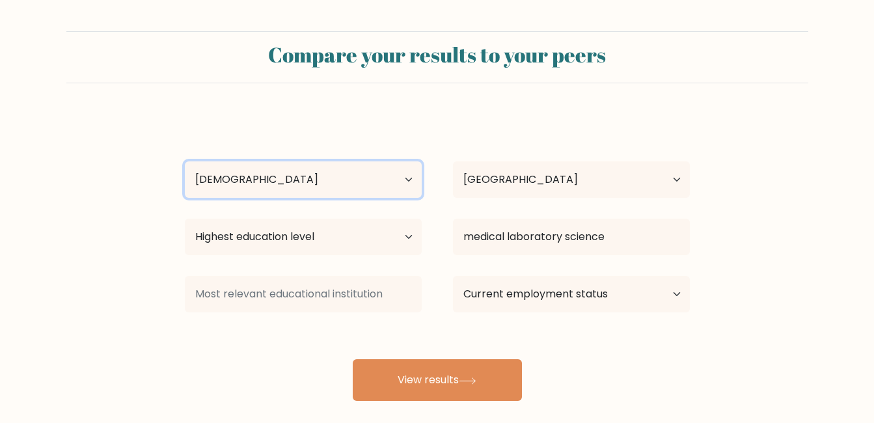
click at [255, 185] on select "Age Under 18 years old 18-24 years old 25-34 years old 35-44 years old 45-54 ye…" at bounding box center [303, 179] width 237 height 36
click at [211, 171] on select "Age Under 18 years old 18-24 years old 25-34 years old 35-44 years old 45-54 ye…" at bounding box center [303, 179] width 237 height 36
click at [212, 172] on select "Age Under 18 years old 18-24 years old 25-34 years old 35-44 years old 45-54 ye…" at bounding box center [303, 179] width 237 height 36
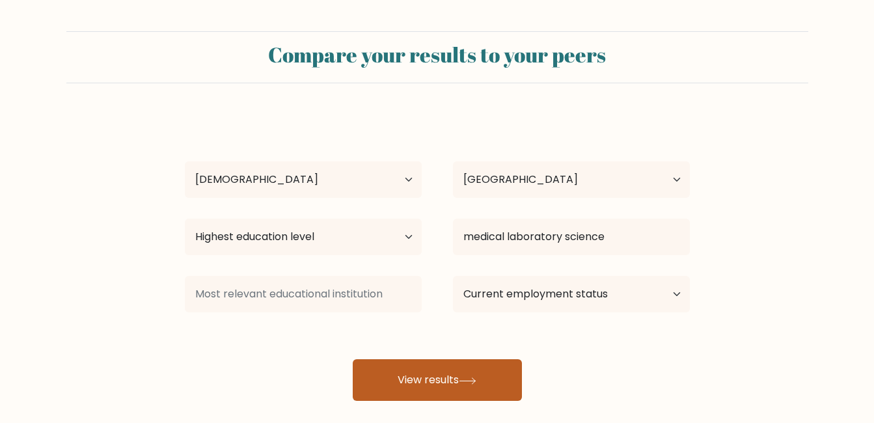
drag, startPoint x: 437, startPoint y: 379, endPoint x: 422, endPoint y: 374, distance: 16.1
click at [430, 377] on button "View results" at bounding box center [437, 380] width 169 height 42
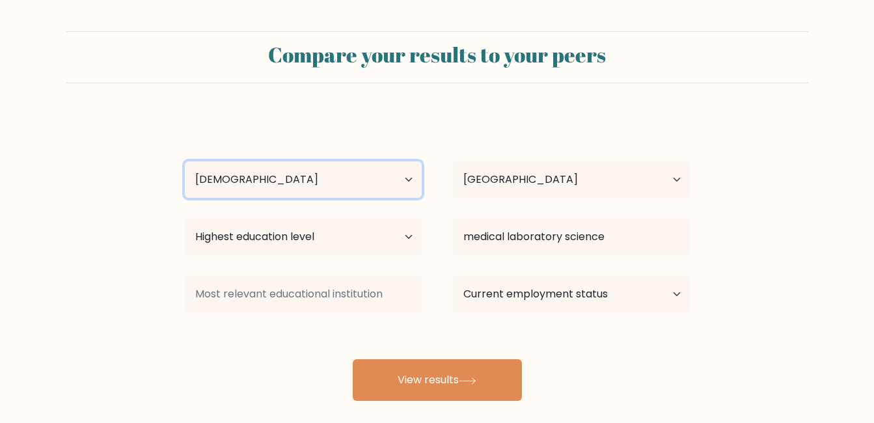
click at [329, 167] on select "Age Under 18 years old 18-24 years old 25-34 years old 35-44 years old 45-54 ye…" at bounding box center [303, 179] width 237 height 36
select select "18_24"
click at [185, 161] on select "Age Under 18 years old 18-24 years old 25-34 years old 35-44 years old 45-54 ye…" at bounding box center [303, 179] width 237 height 36
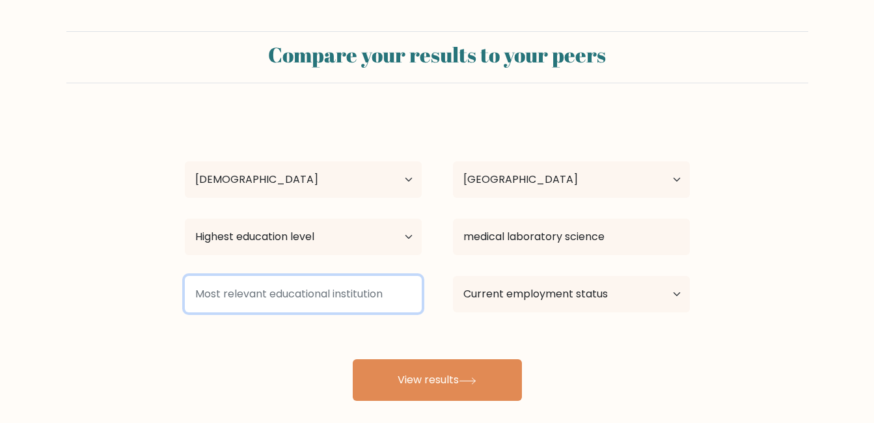
click at [377, 293] on input at bounding box center [303, 294] width 237 height 36
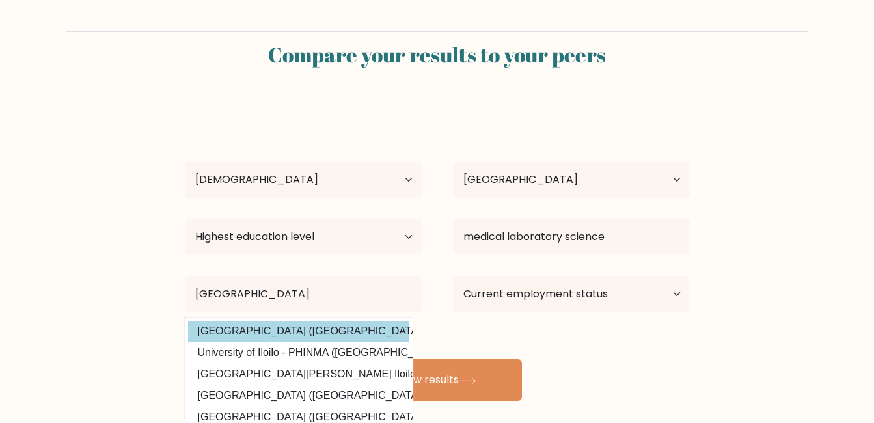
click at [393, 331] on option "University of Ilorin (Nigeria)" at bounding box center [298, 331] width 221 height 21
type input "[GEOGRAPHIC_DATA]"
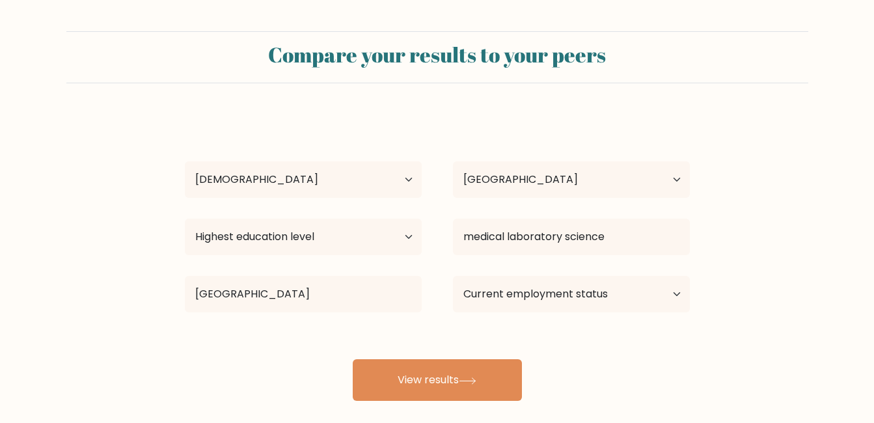
click at [388, 405] on div "Compare your results to your peers sheidu daniel itopa k. Age Under 18 years ol…" at bounding box center [437, 246] width 874 height 493
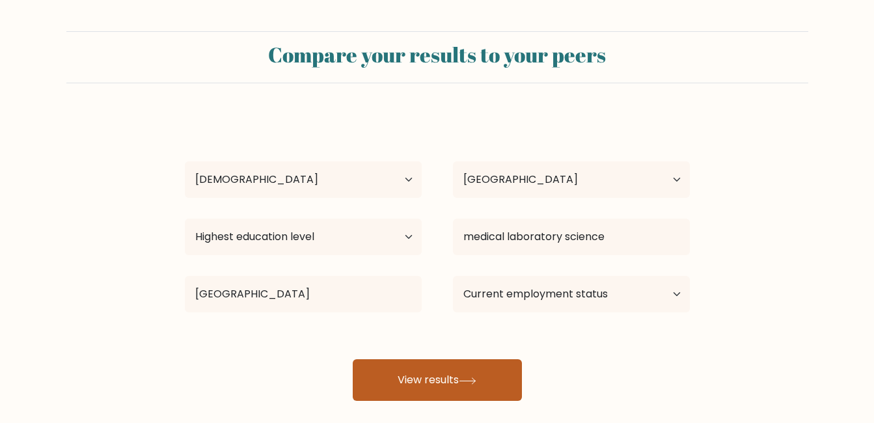
click at [401, 392] on button "View results" at bounding box center [437, 380] width 169 height 42
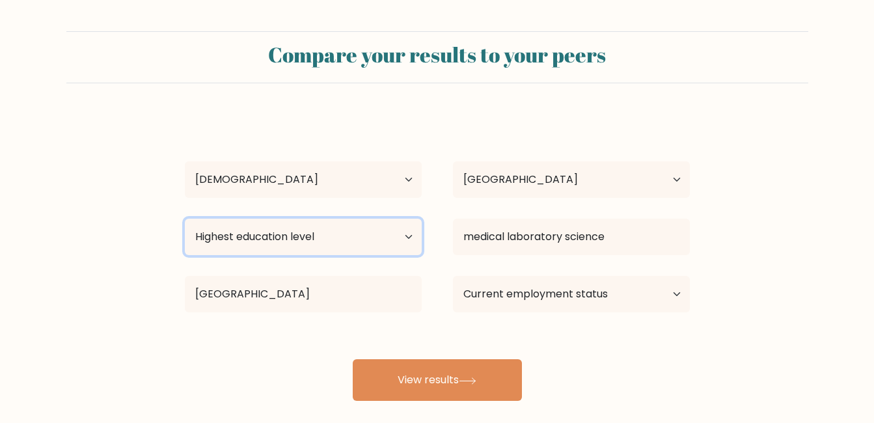
drag, startPoint x: 207, startPoint y: 237, endPoint x: 417, endPoint y: 233, distance: 209.6
click at [207, 237] on select "Highest education level No schooling Primary Lower Secondary Upper Secondary Oc…" at bounding box center [303, 237] width 237 height 36
click at [408, 238] on select "Highest education level No schooling Primary Lower Secondary Upper Secondary Oc…" at bounding box center [303, 237] width 237 height 36
click at [417, 232] on select "Highest education level No schooling Primary Lower Secondary Upper Secondary Oc…" at bounding box center [303, 237] width 237 height 36
select select "upper_secondary"
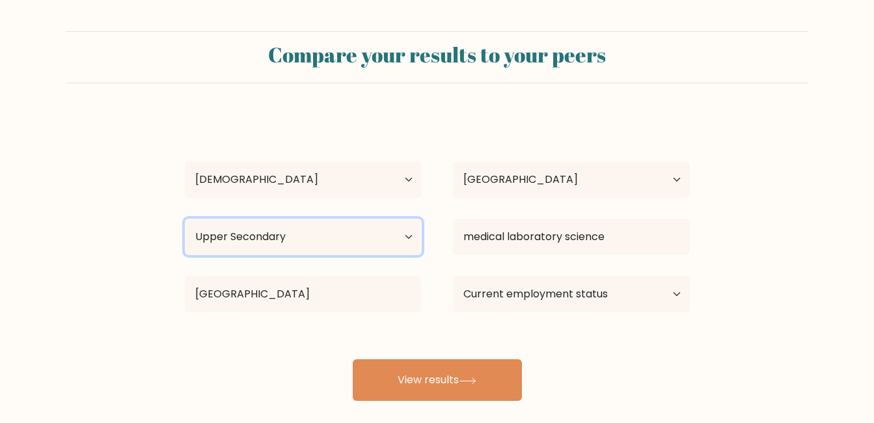
click at [185, 219] on select "Highest education level No schooling Primary Lower Secondary Upper Secondary Oc…" at bounding box center [303, 237] width 237 height 36
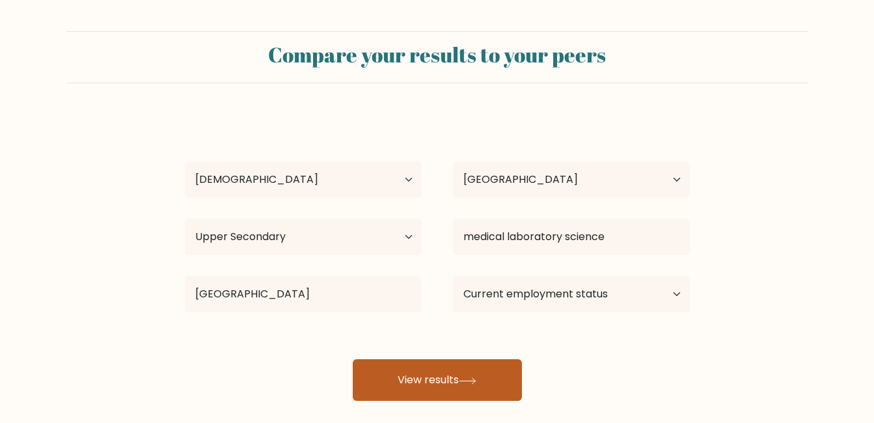
click at [434, 391] on button "View results" at bounding box center [437, 380] width 169 height 42
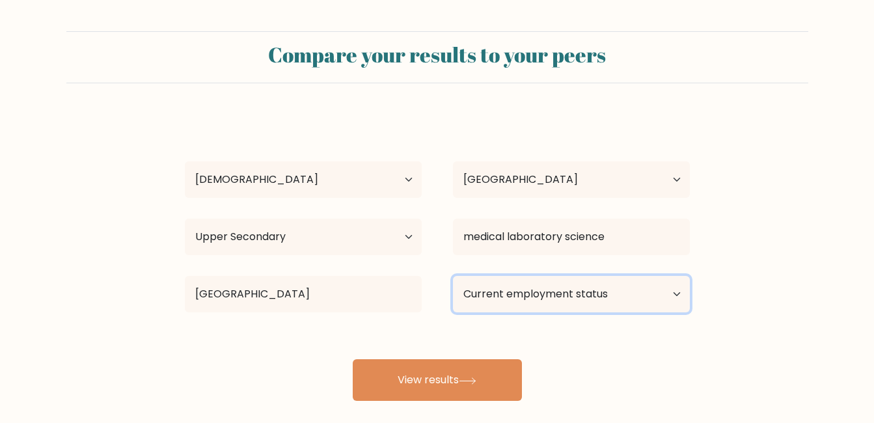
click at [560, 295] on select "Current employment status Employed Student Retired Other / prefer not to answer" at bounding box center [571, 294] width 237 height 36
select select "student"
click at [453, 276] on select "Current employment status Employed Student Retired Other / prefer not to answer" at bounding box center [571, 294] width 237 height 36
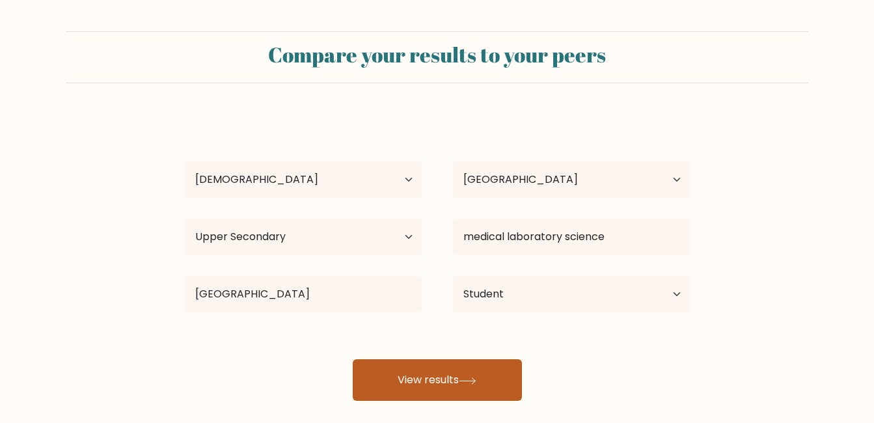
click at [494, 399] on button "View results" at bounding box center [437, 380] width 169 height 42
